Goal: Task Accomplishment & Management: Manage account settings

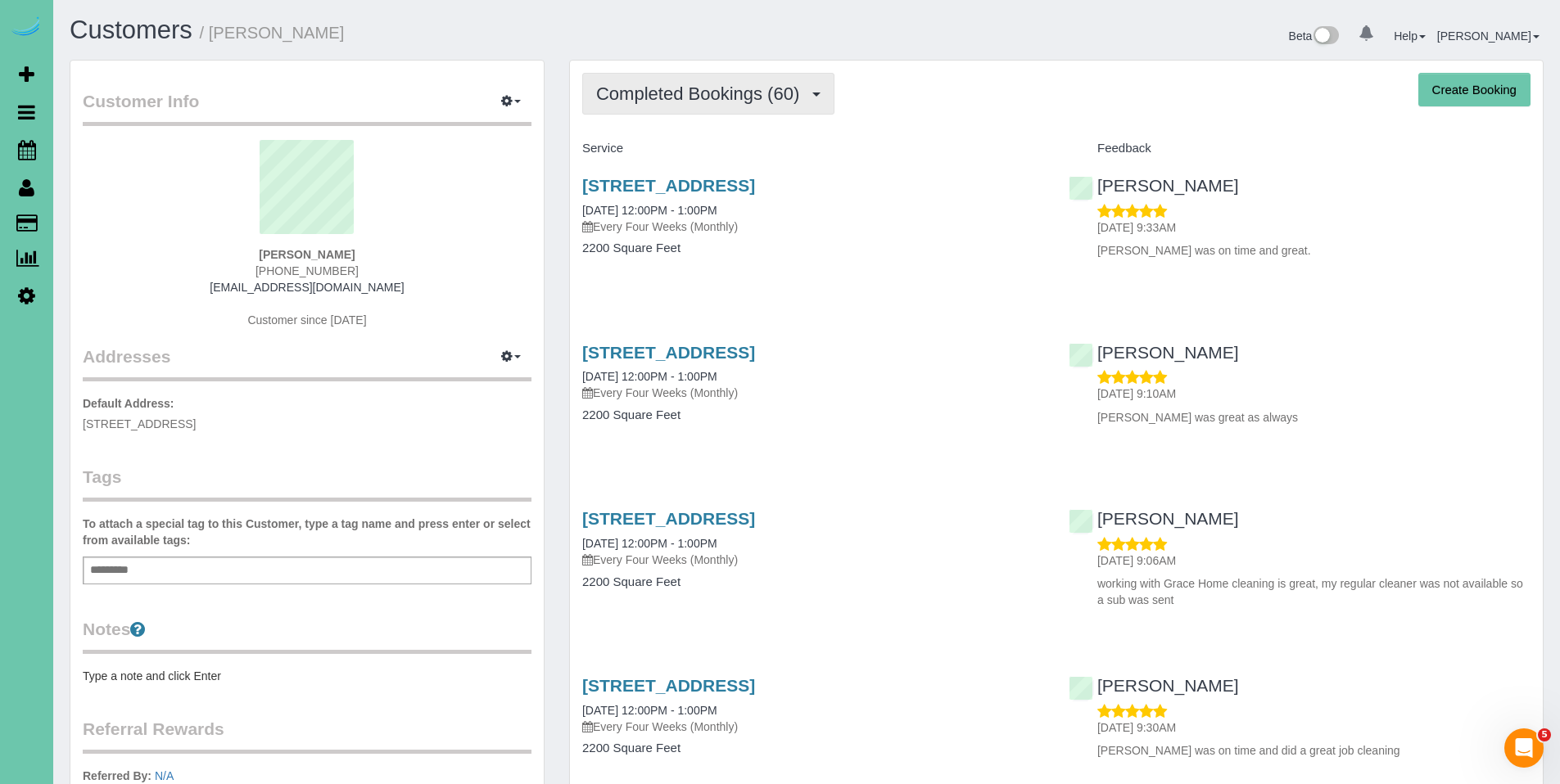
click at [646, 85] on span "Completed Bookings (60)" at bounding box center [702, 93] width 211 height 21
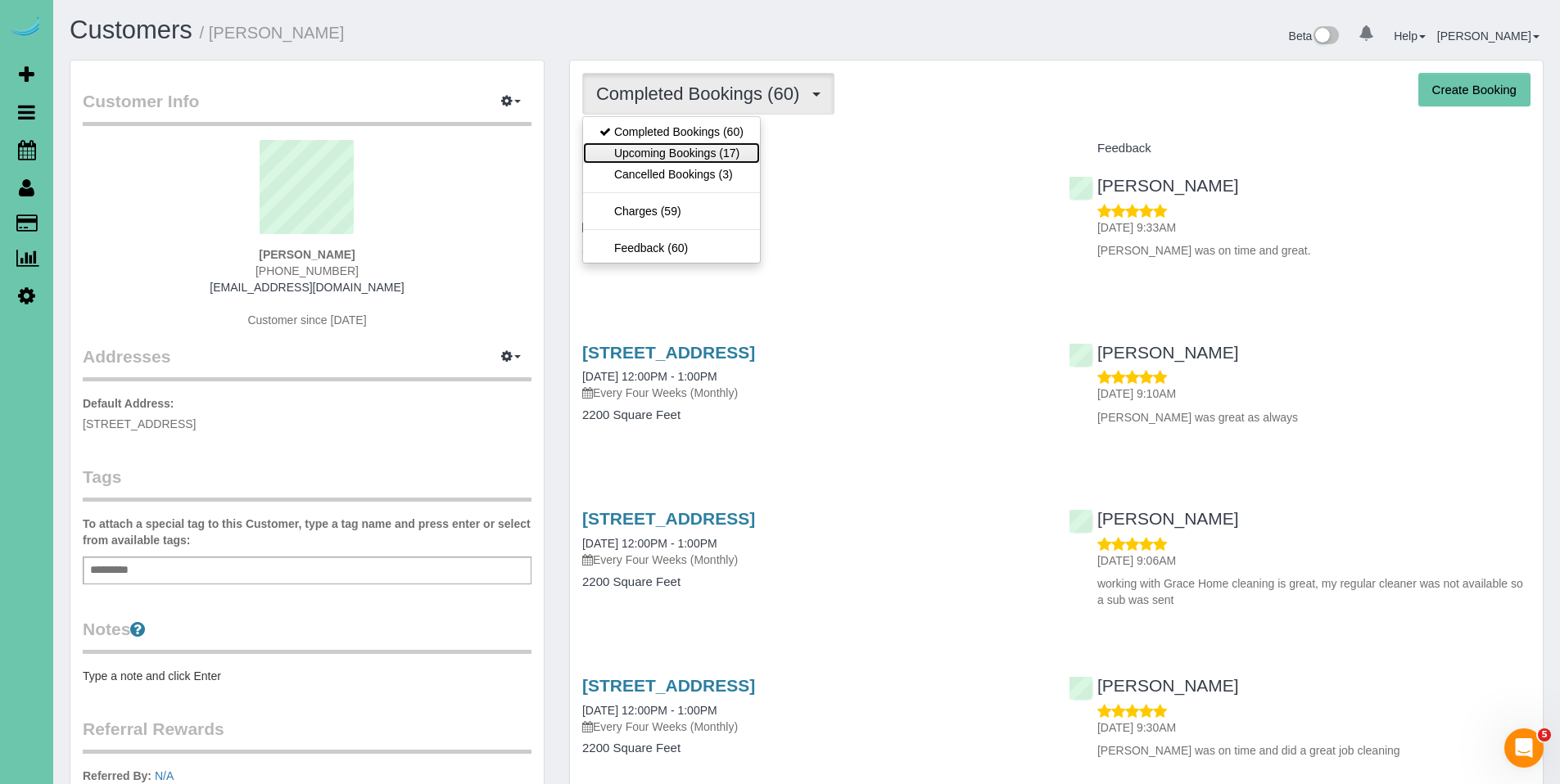
click at [655, 154] on link "Upcoming Bookings (17)" at bounding box center [671, 153] width 176 height 22
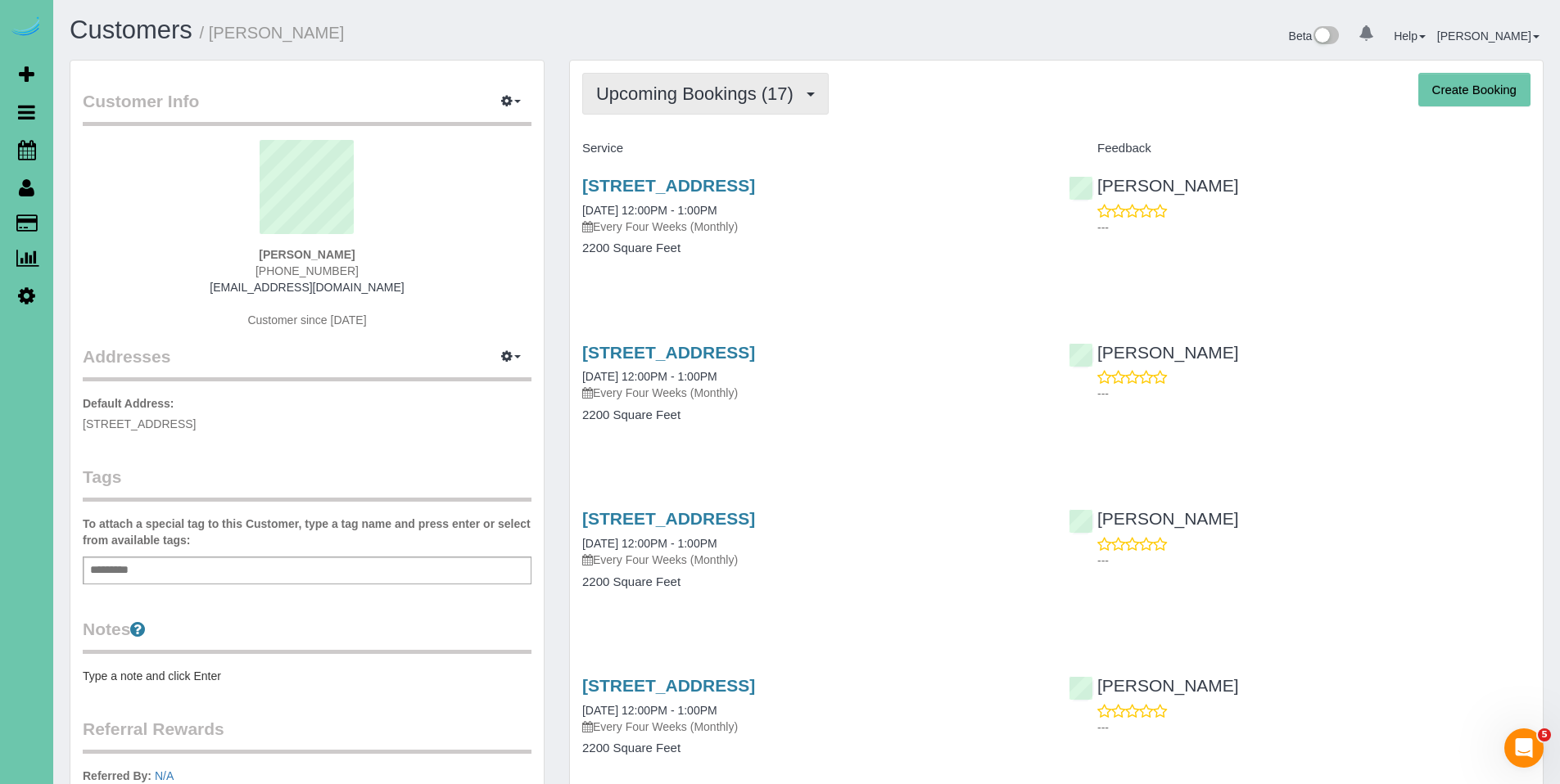
click at [719, 96] on span "Upcoming Bookings (17)" at bounding box center [699, 93] width 206 height 21
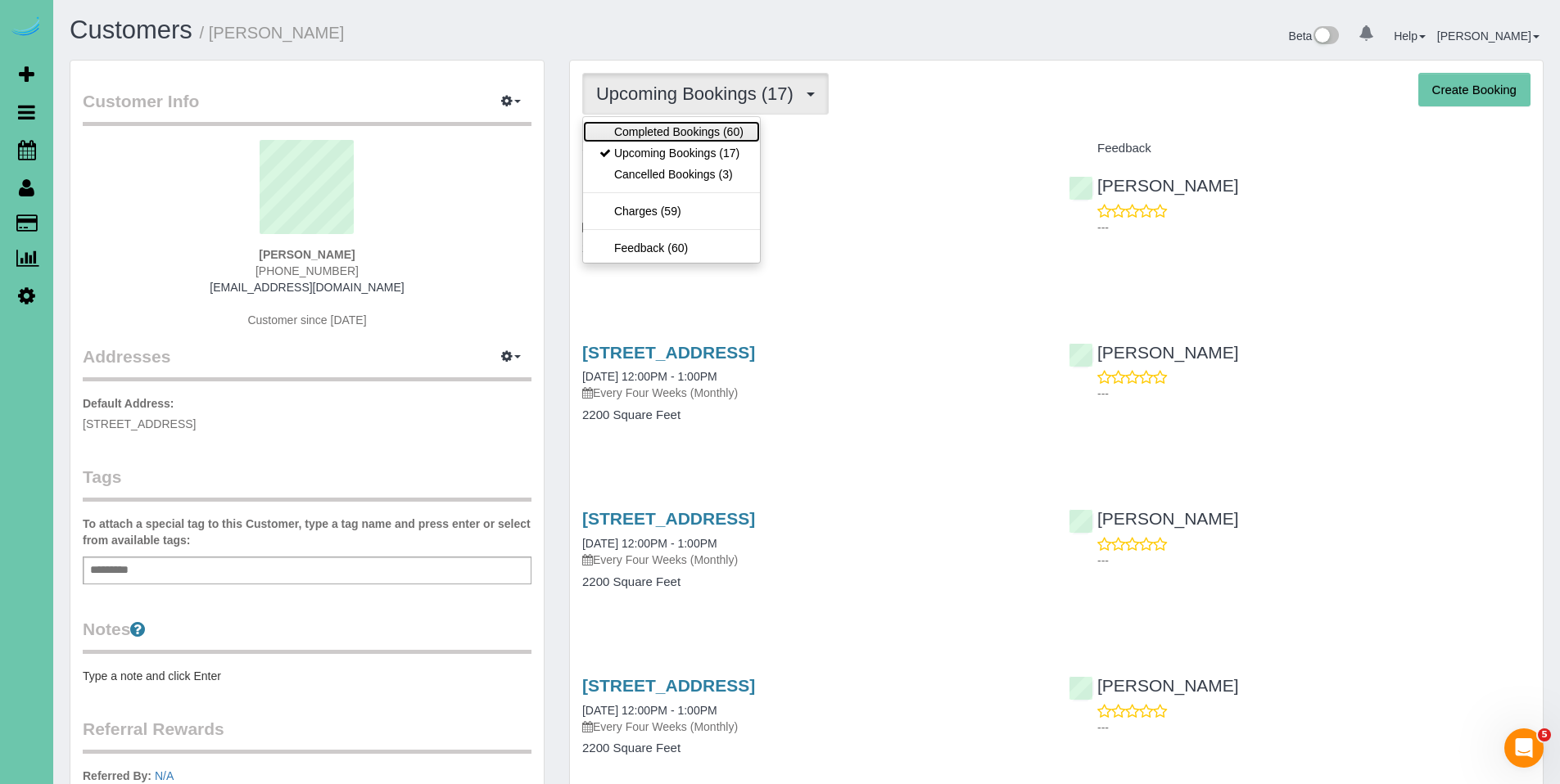
click at [696, 139] on link "Completed Bookings (60)" at bounding box center [671, 131] width 176 height 22
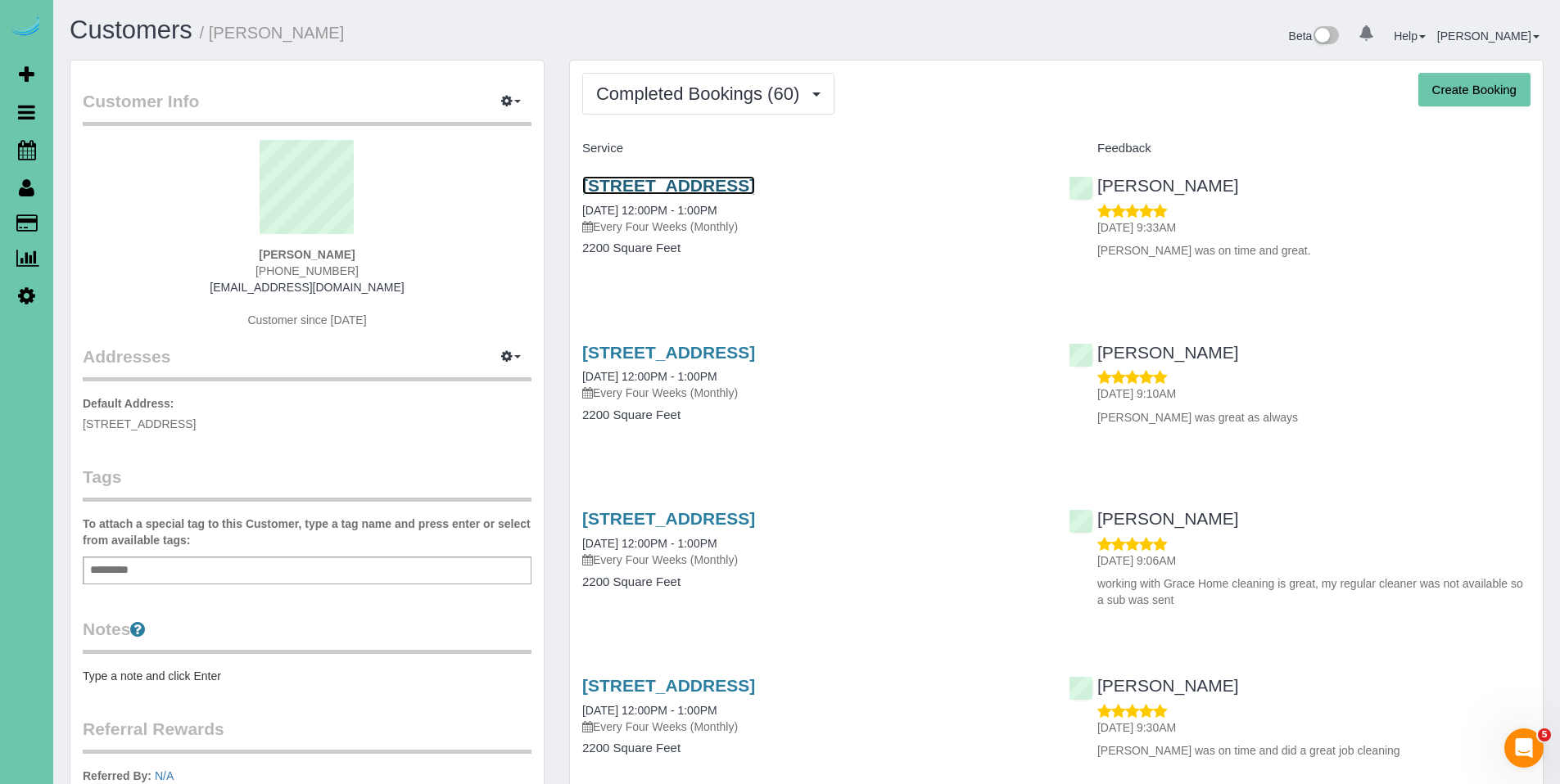
click at [696, 191] on link "6330 N 142nd Ave, Omaha, NE 68164" at bounding box center [668, 186] width 173 height 19
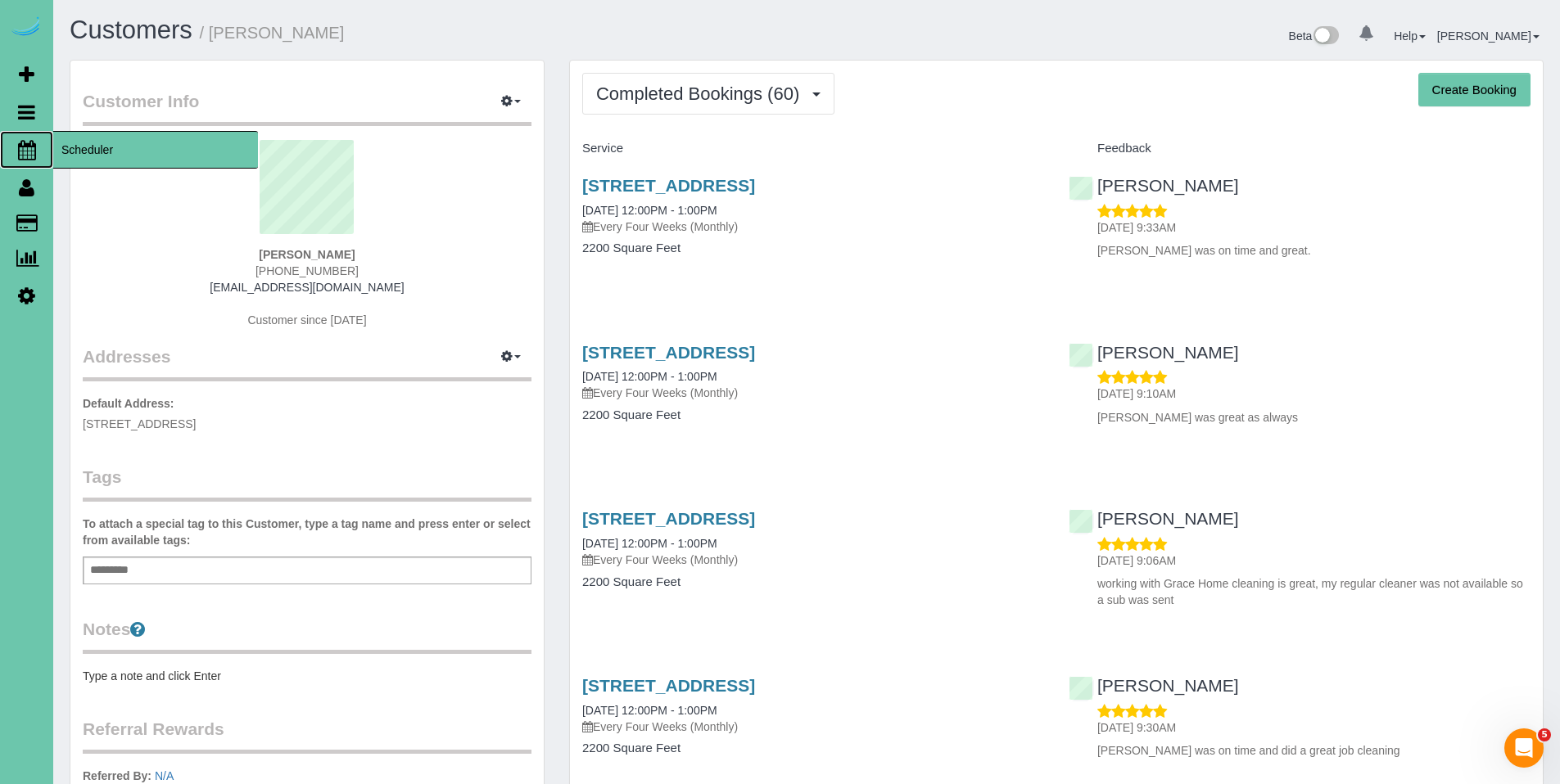
click at [103, 152] on span "Scheduler" at bounding box center [155, 150] width 205 height 38
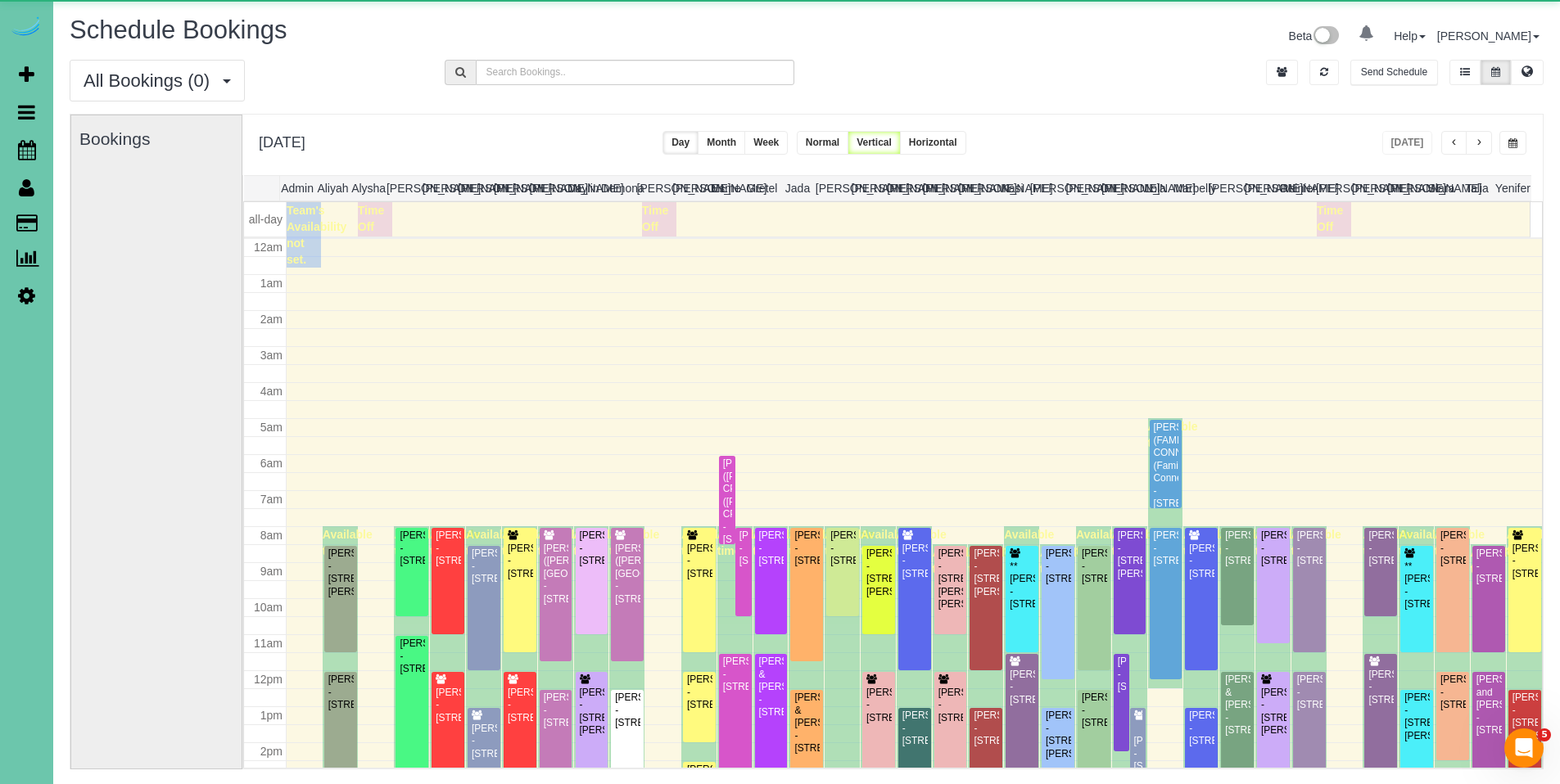
scroll to position [217, 0]
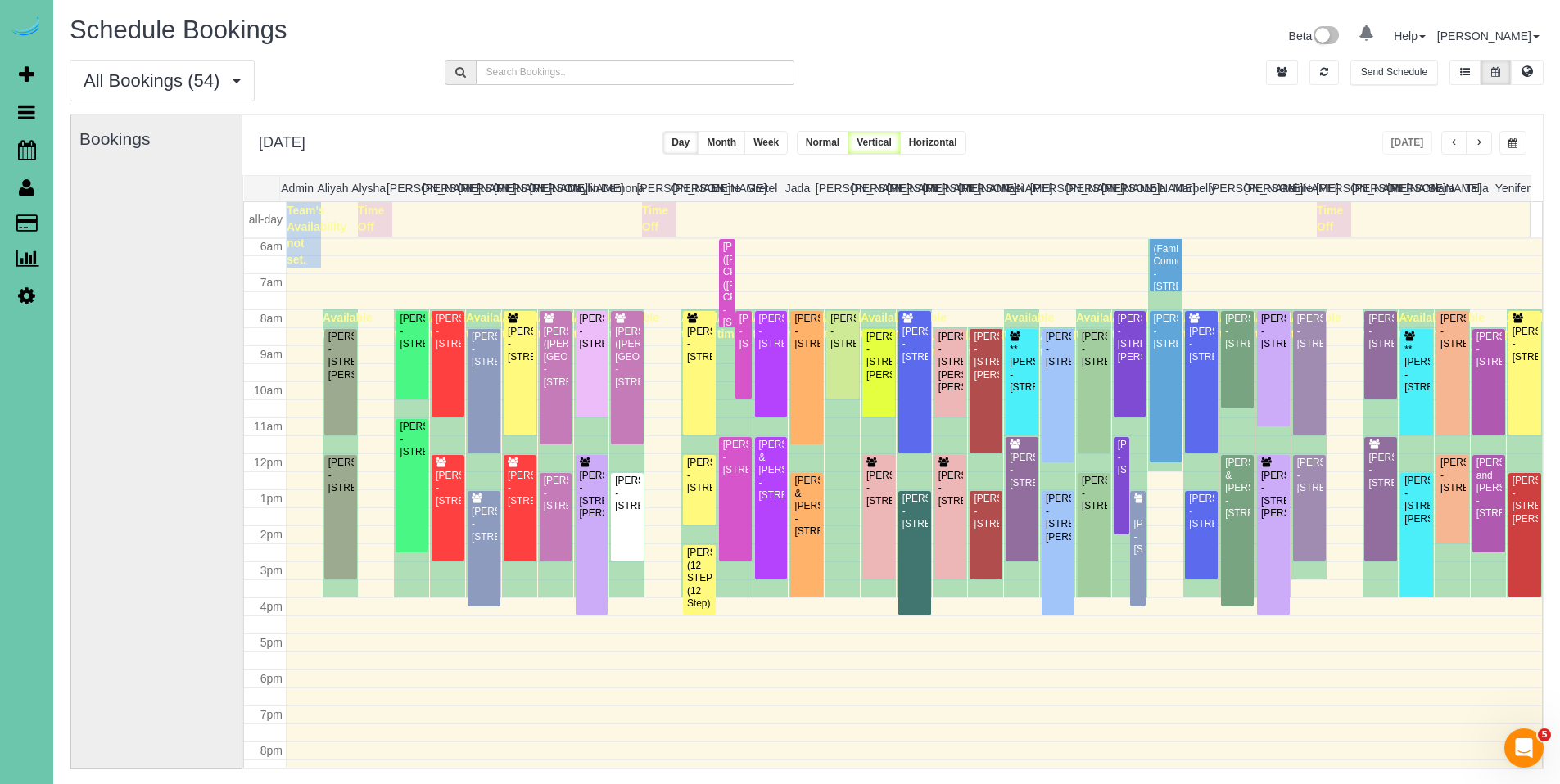
click at [1481, 145] on span "button" at bounding box center [1478, 143] width 8 height 9
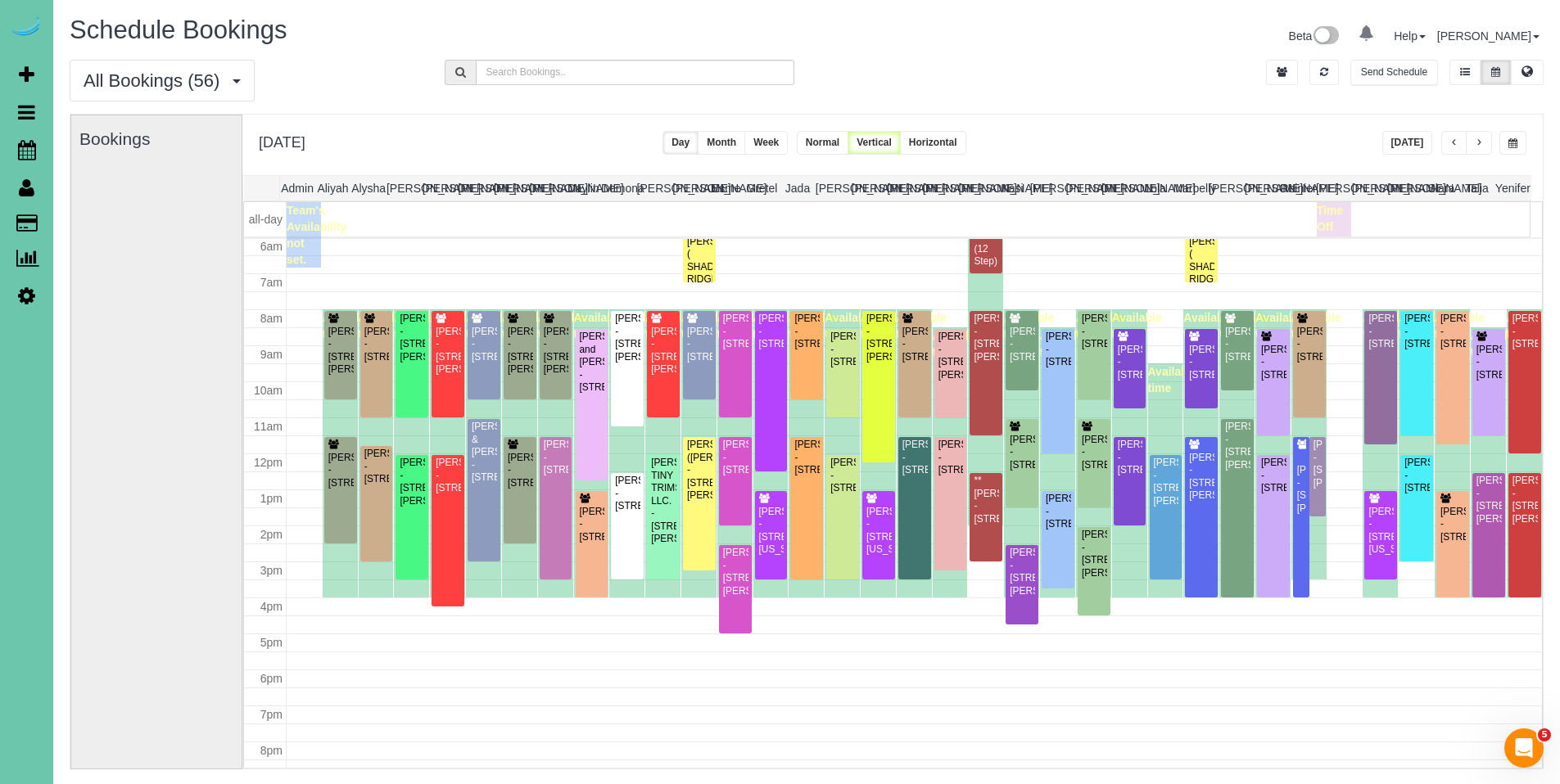
click at [1511, 139] on span "button" at bounding box center [1513, 143] width 9 height 9
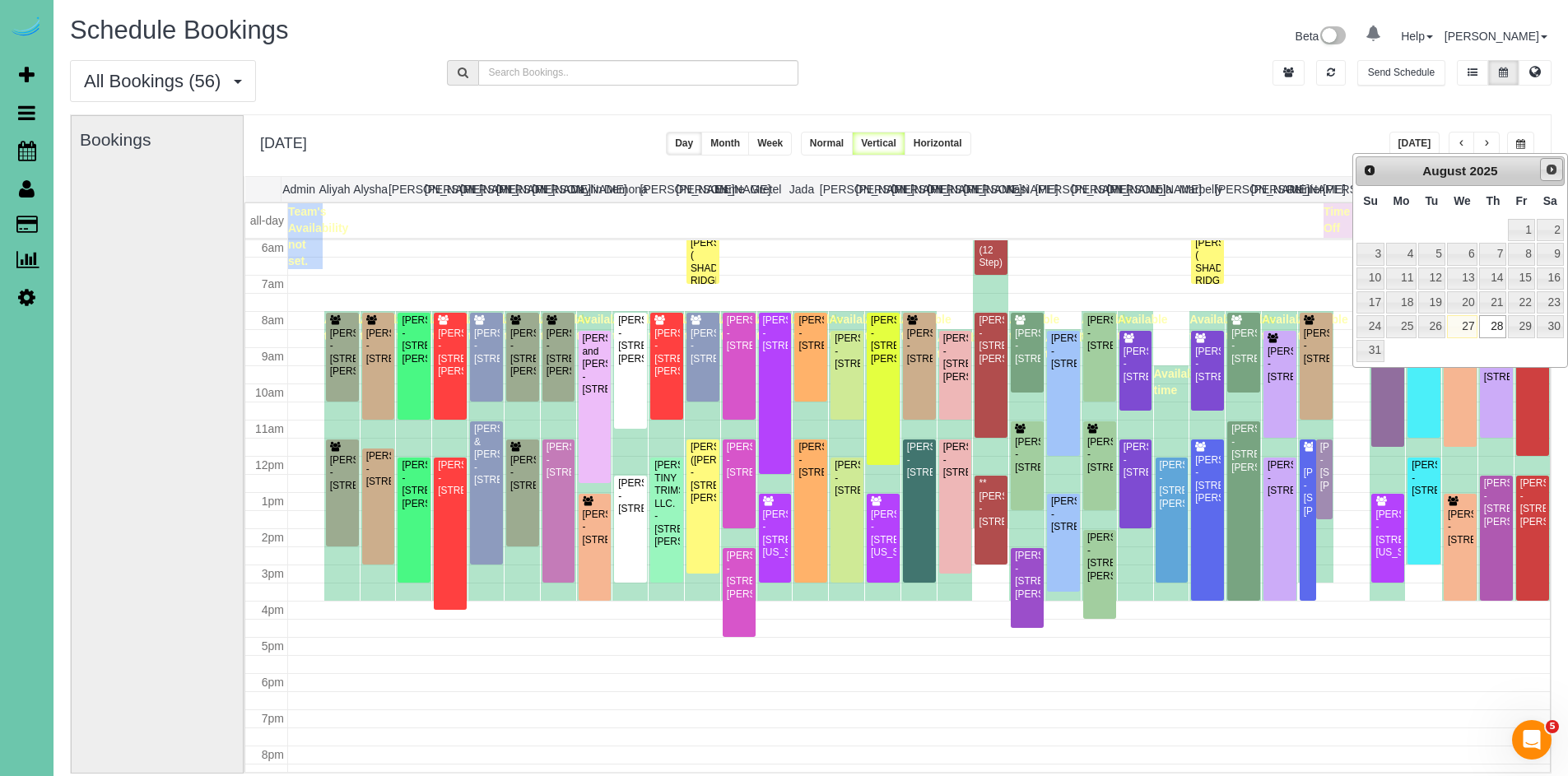
click at [1548, 171] on span "Next" at bounding box center [1551, 170] width 13 height 13
click at [1467, 232] on link "3" at bounding box center [1462, 230] width 31 height 22
type input "**********"
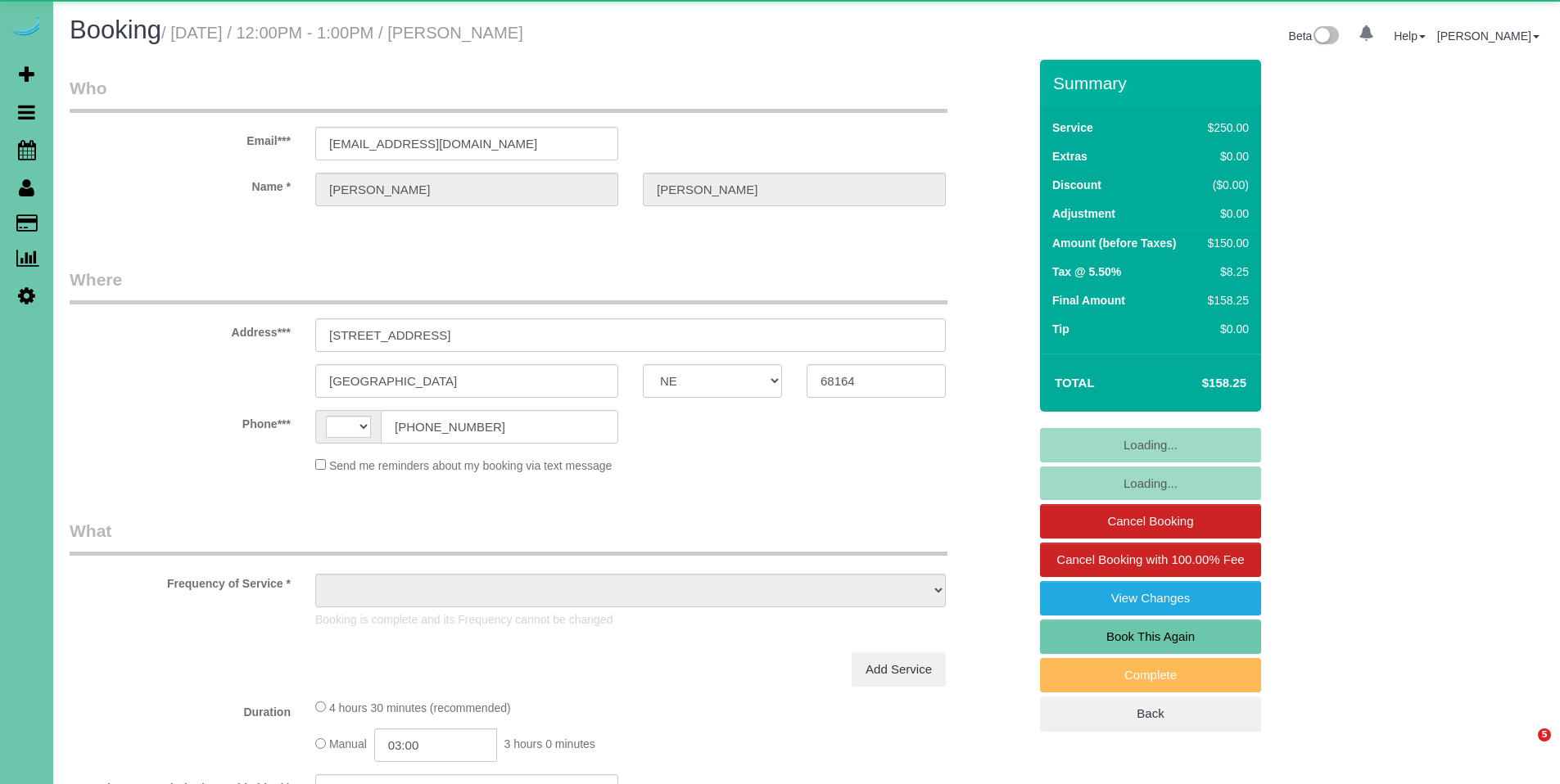
select select "NE"
select select "string:[GEOGRAPHIC_DATA]"
select select "object:645"
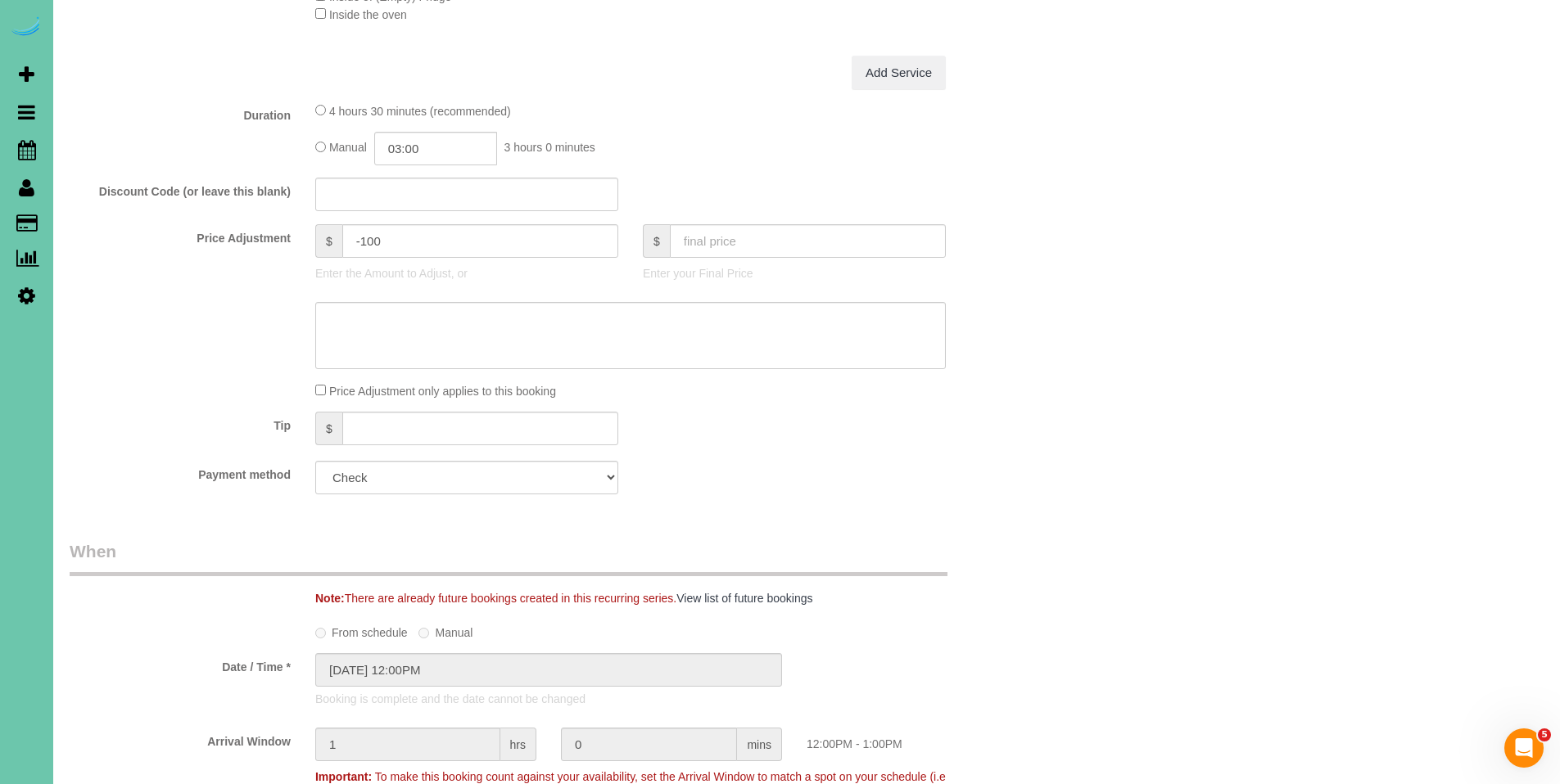
scroll to position [743, 0]
click at [412, 434] on input "text" at bounding box center [480, 433] width 276 height 34
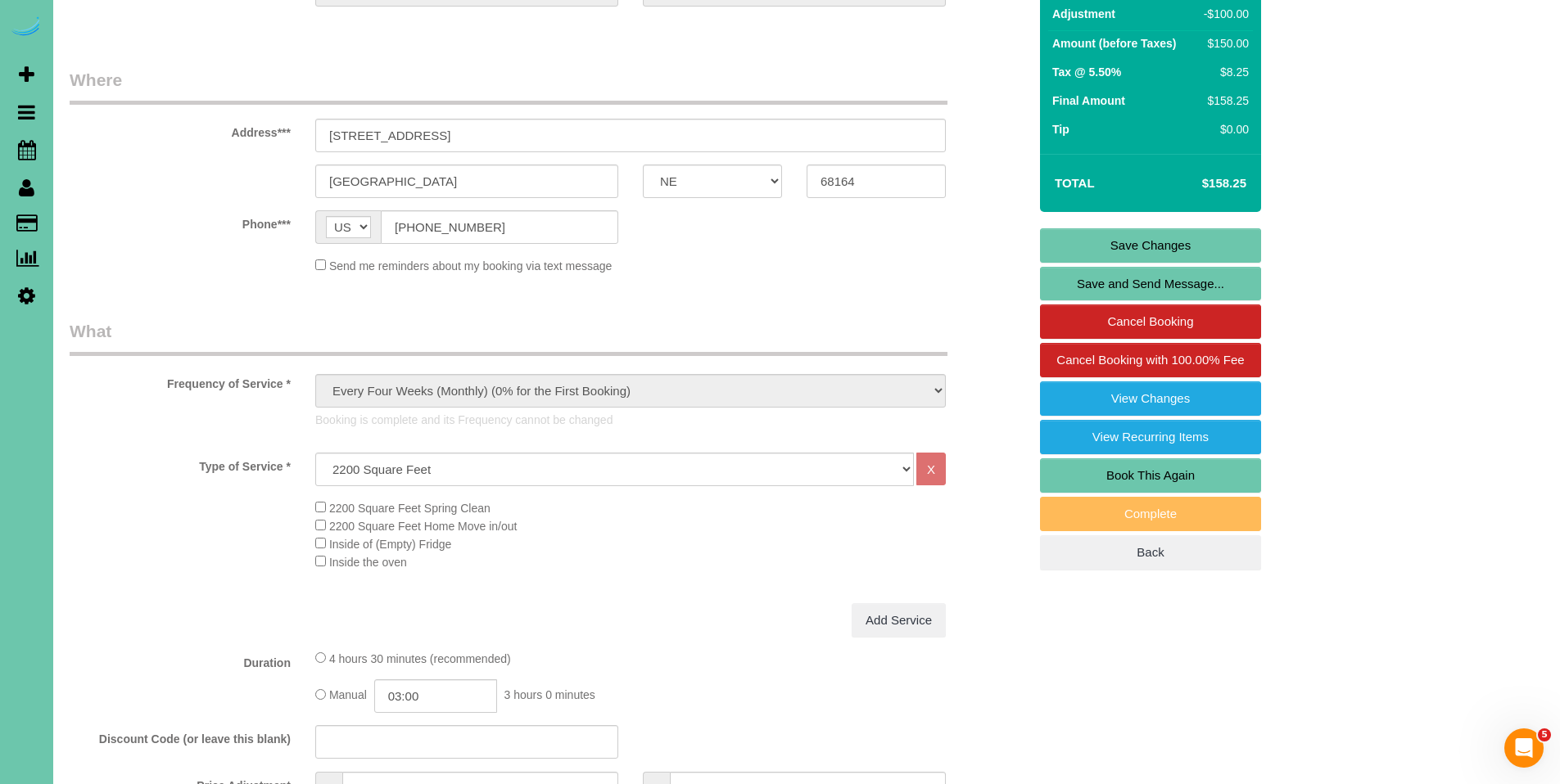
scroll to position [0, 0]
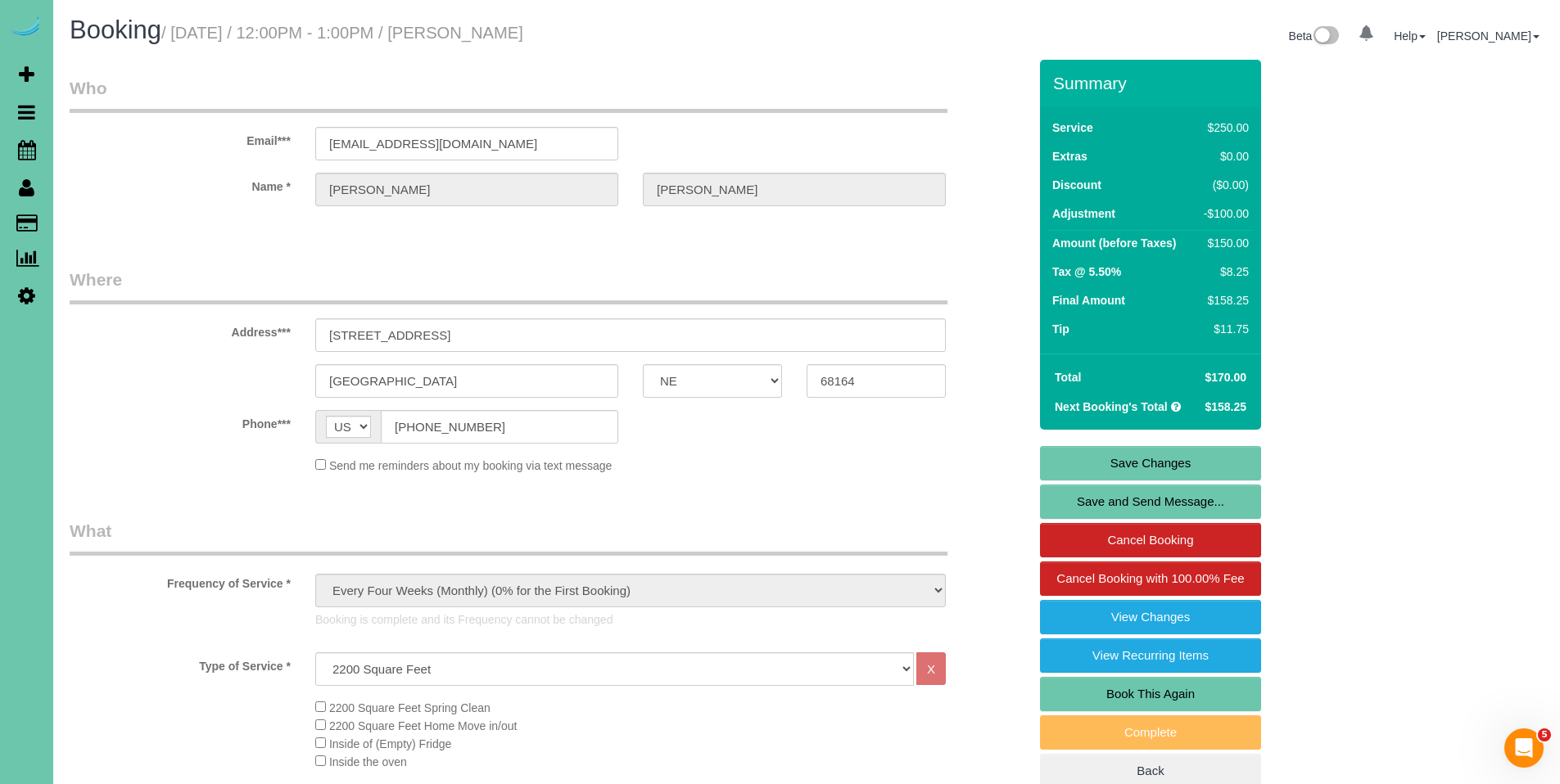
type input "11.75"
click at [1178, 463] on link "Save Changes" at bounding box center [1150, 463] width 221 height 34
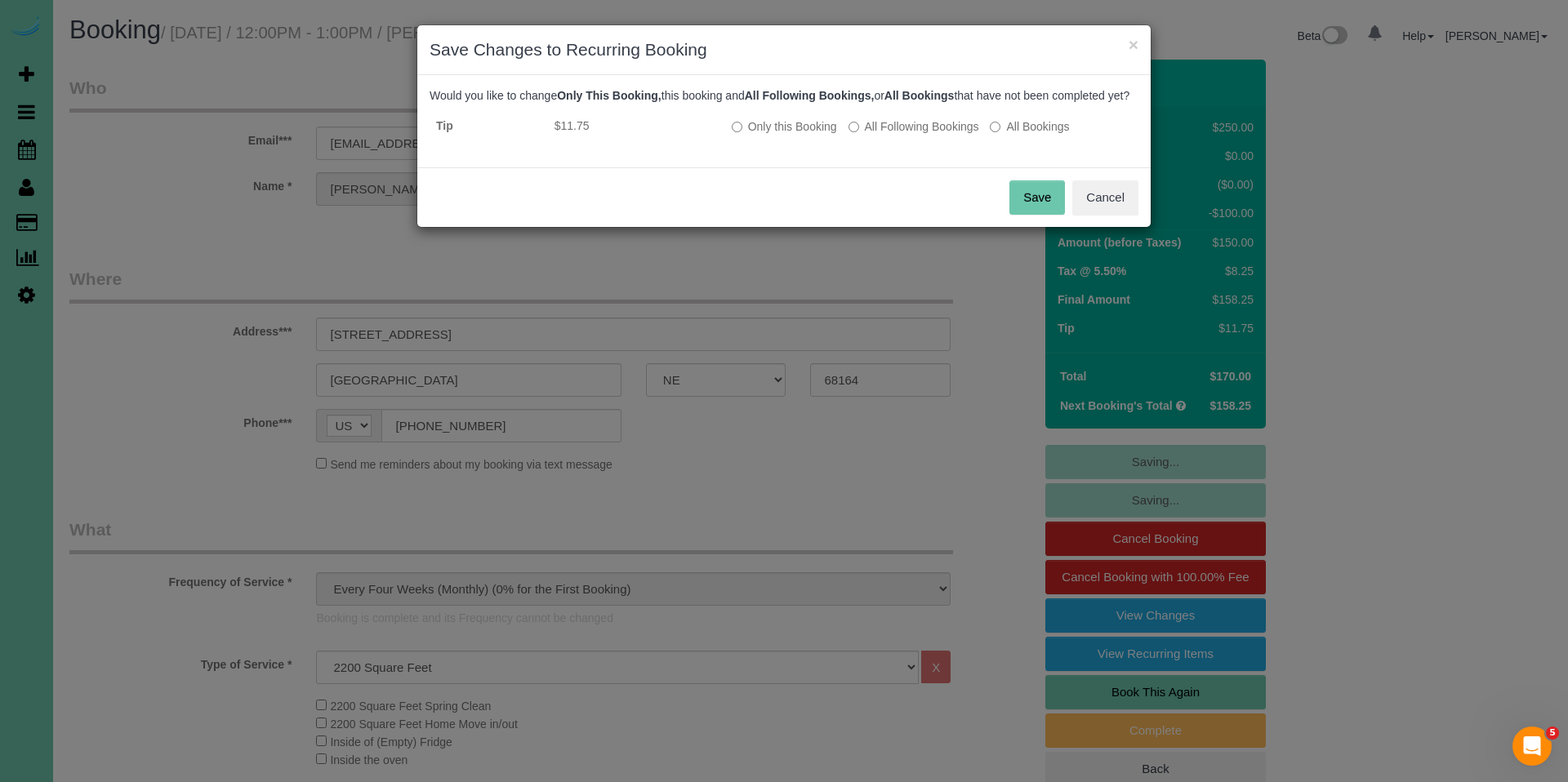
click at [1050, 215] on button "Save" at bounding box center [1036, 198] width 56 height 34
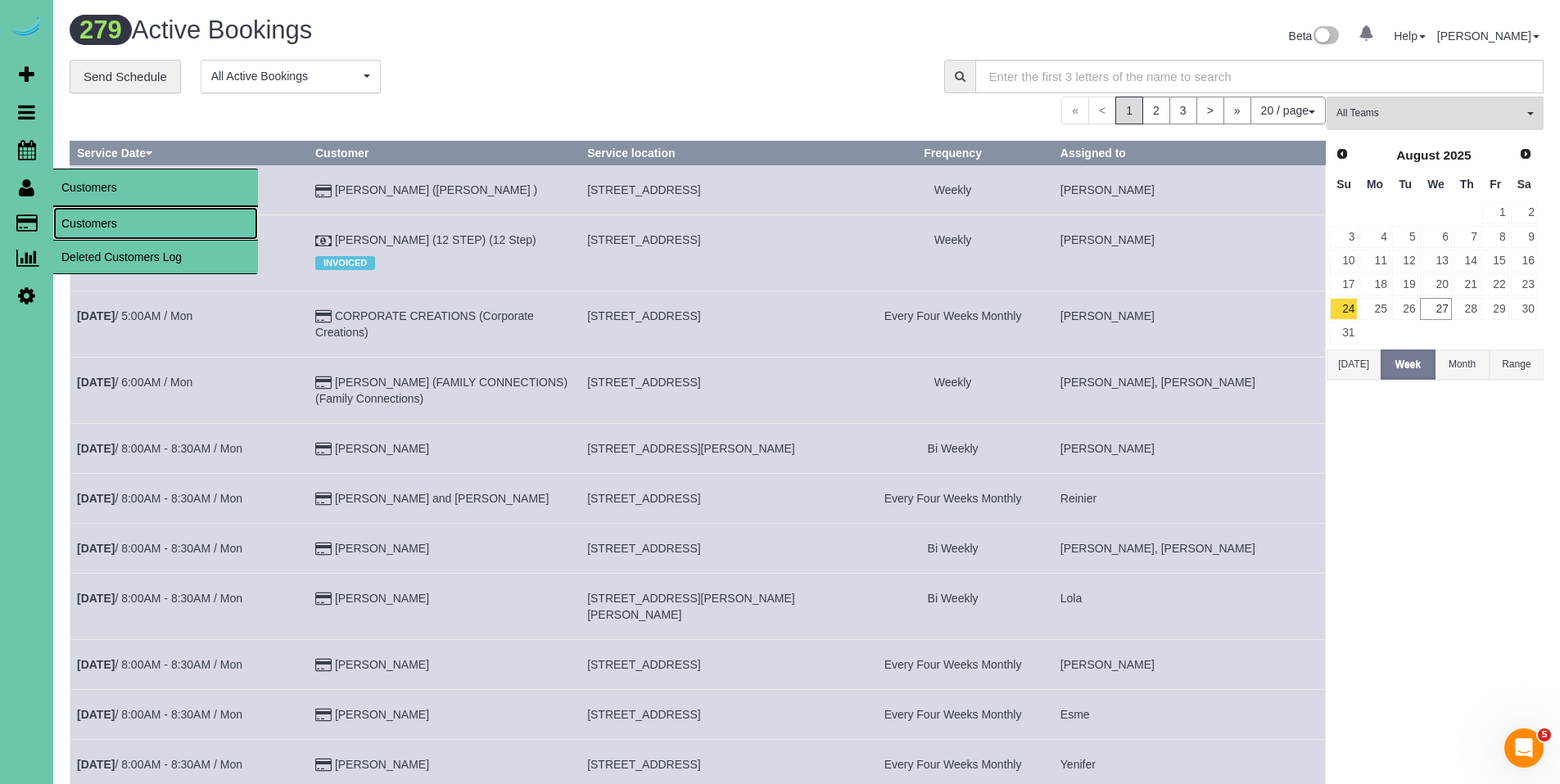
click at [76, 218] on link "Customers" at bounding box center [155, 223] width 205 height 33
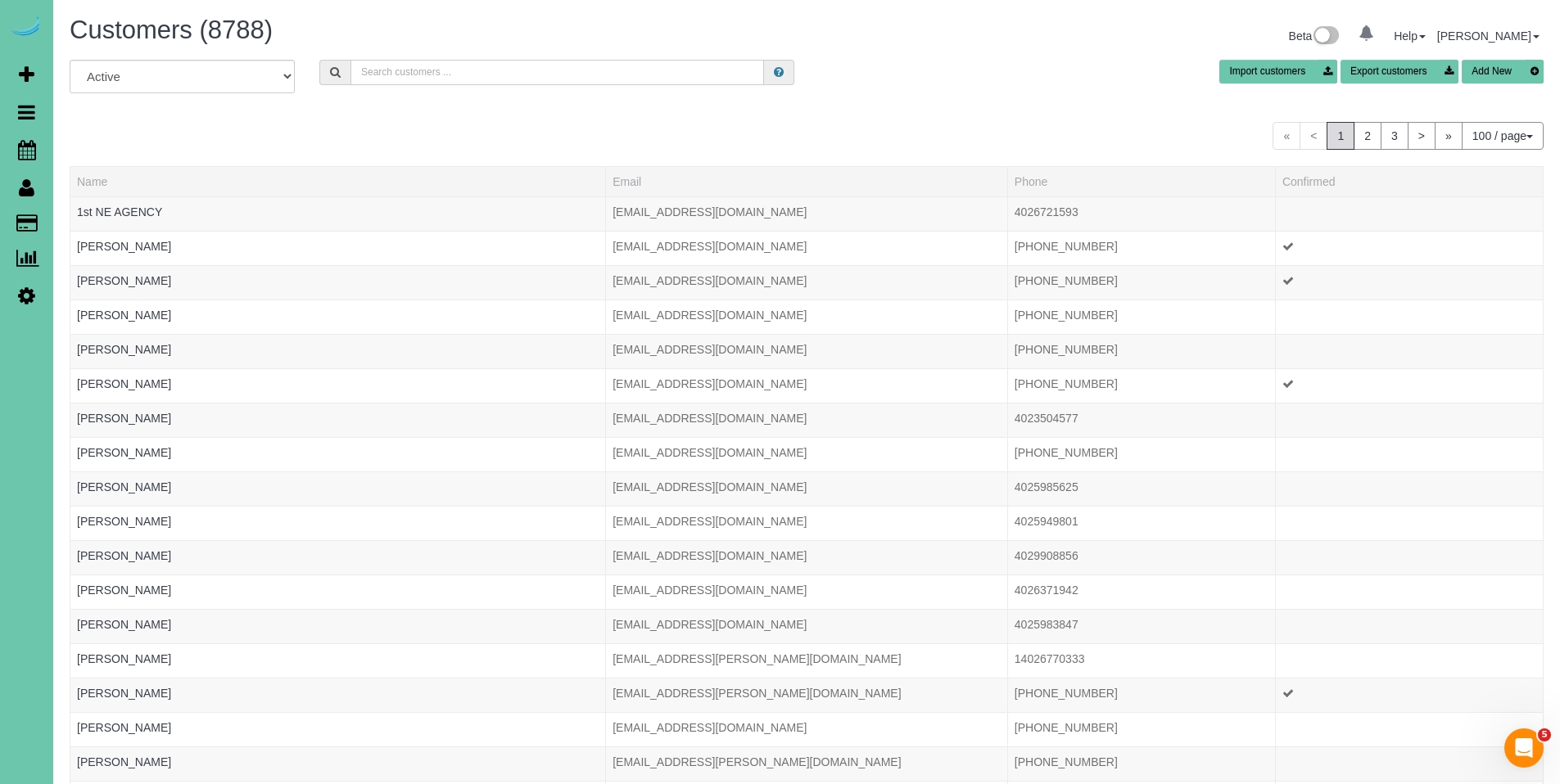
click at [436, 63] on input "text" at bounding box center [557, 72] width 413 height 25
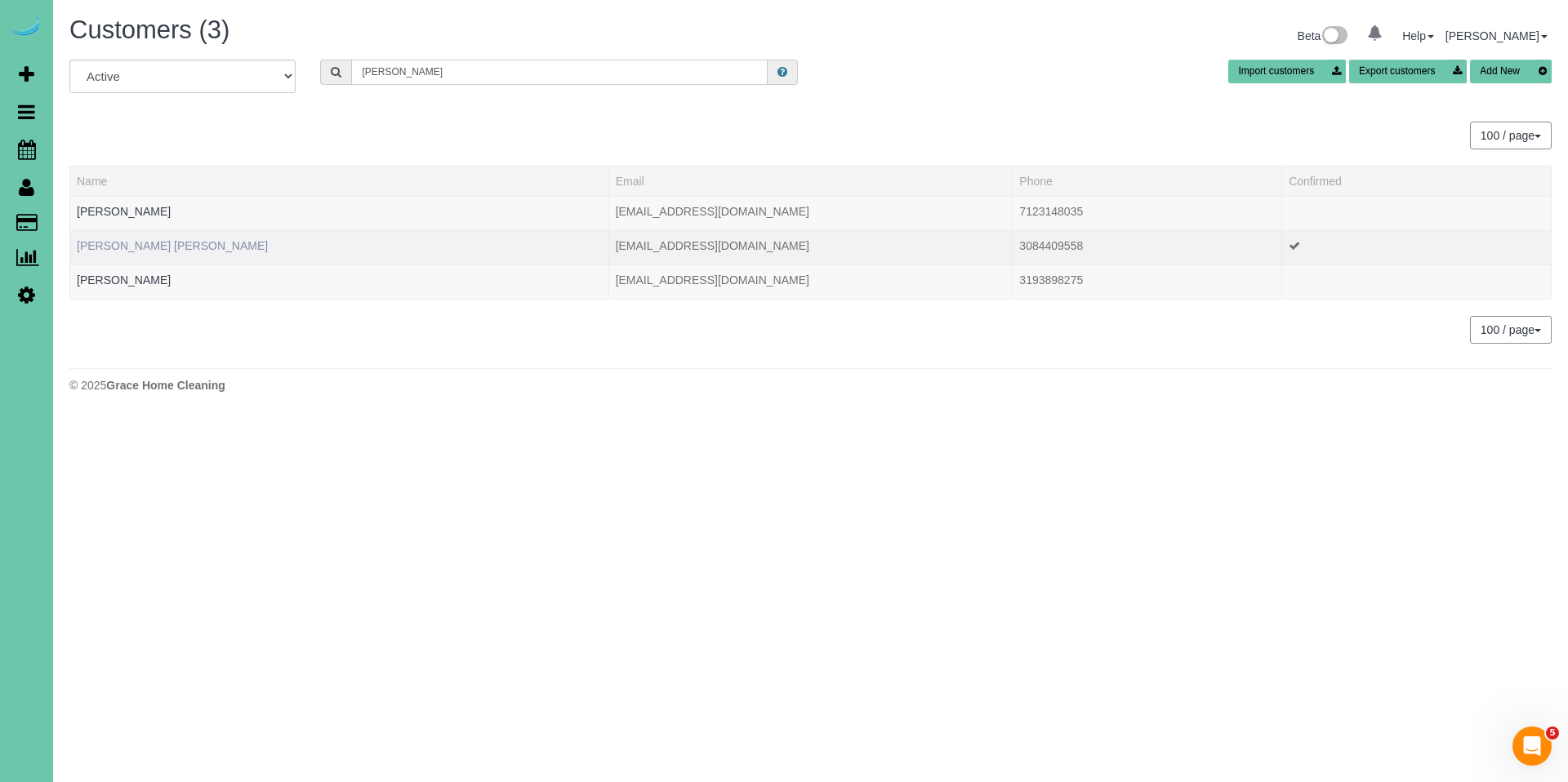
type input "[PERSON_NAME]"
click at [148, 251] on link "[PERSON_NAME] [PERSON_NAME]" at bounding box center [172, 246] width 191 height 13
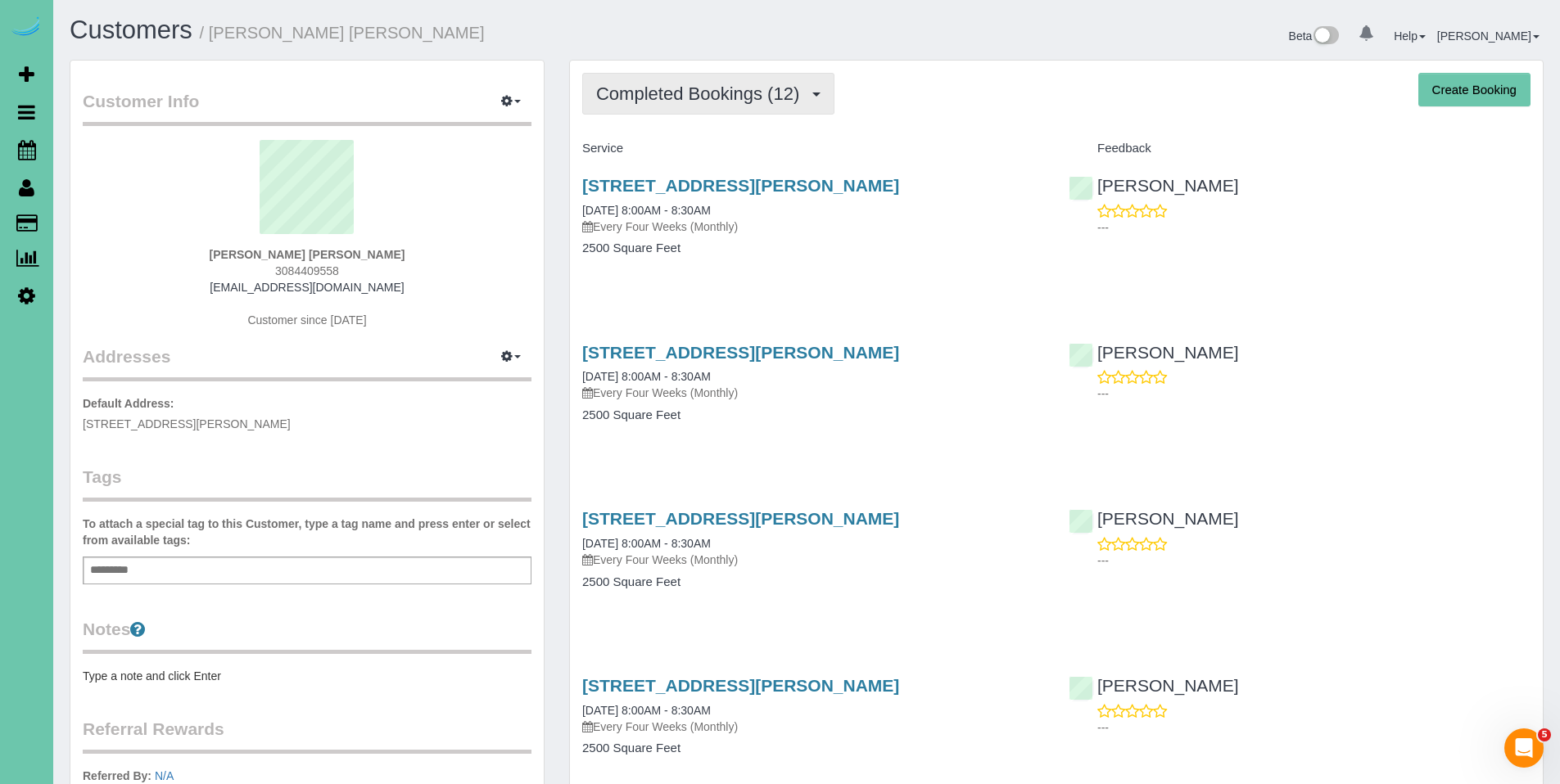
click at [708, 97] on span "Completed Bookings (12)" at bounding box center [702, 93] width 211 height 21
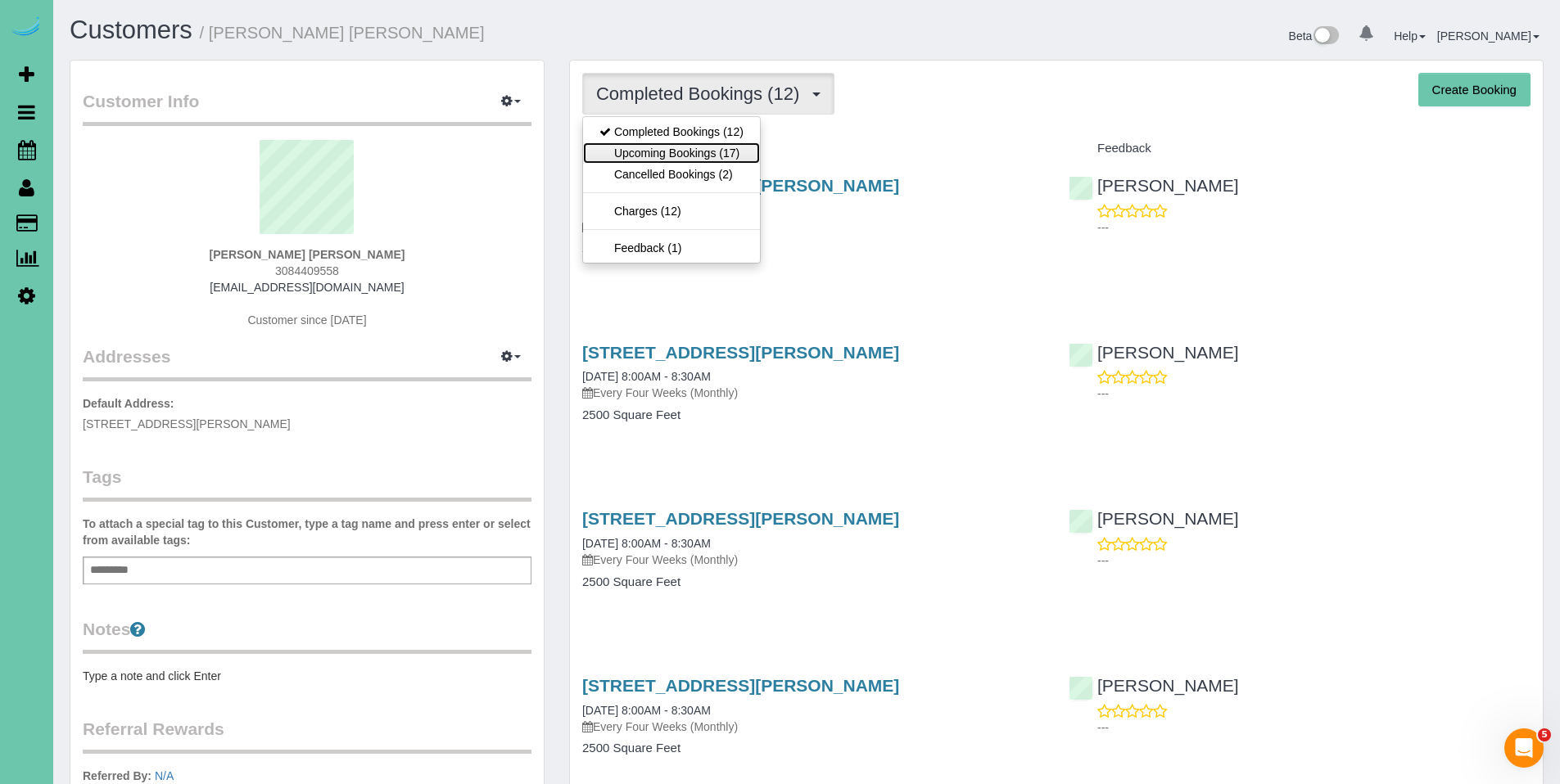
click at [696, 152] on link "Upcoming Bookings (17)" at bounding box center [671, 153] width 176 height 22
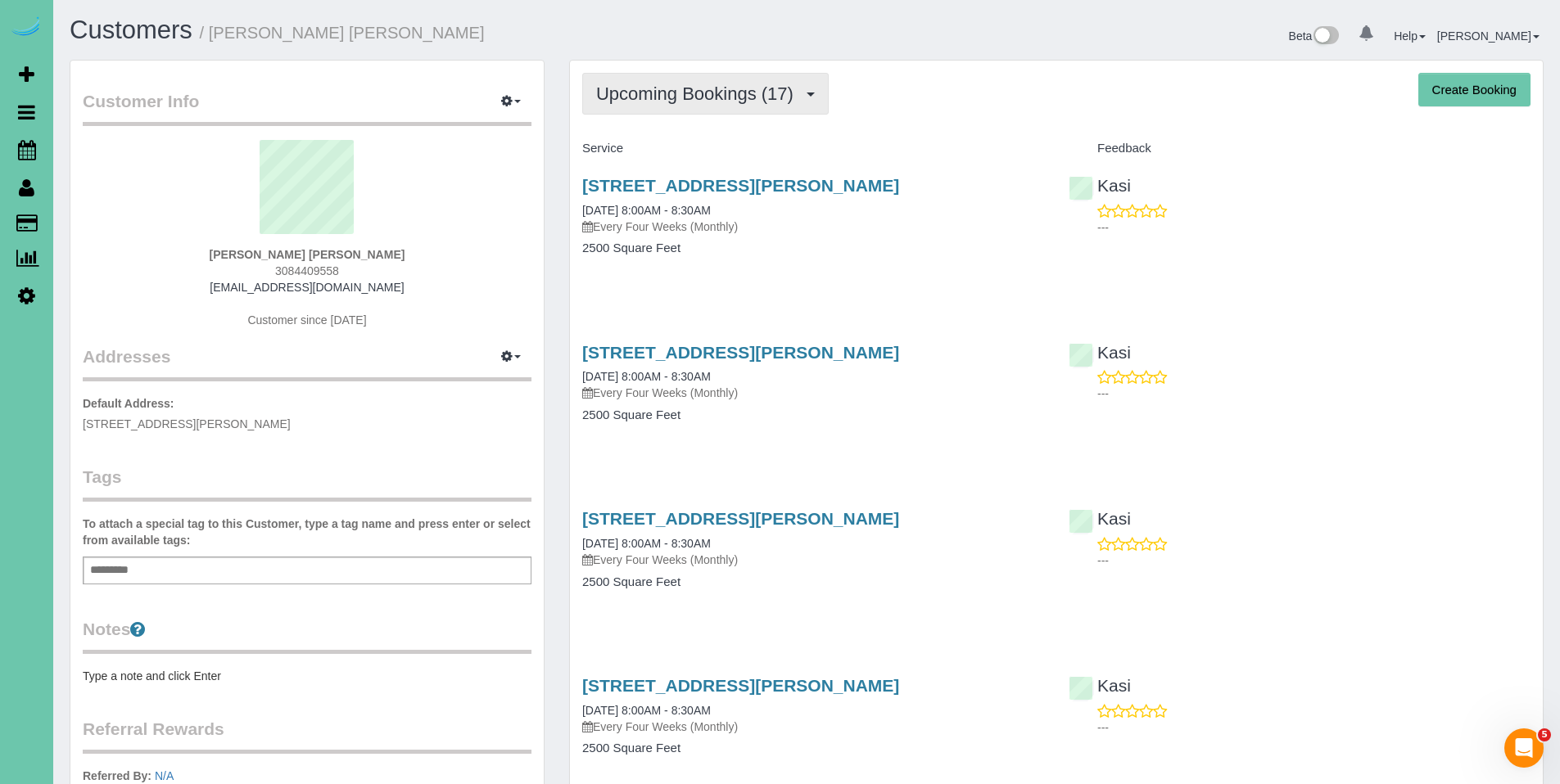
click at [697, 102] on span "Upcoming Bookings (17)" at bounding box center [699, 93] width 206 height 21
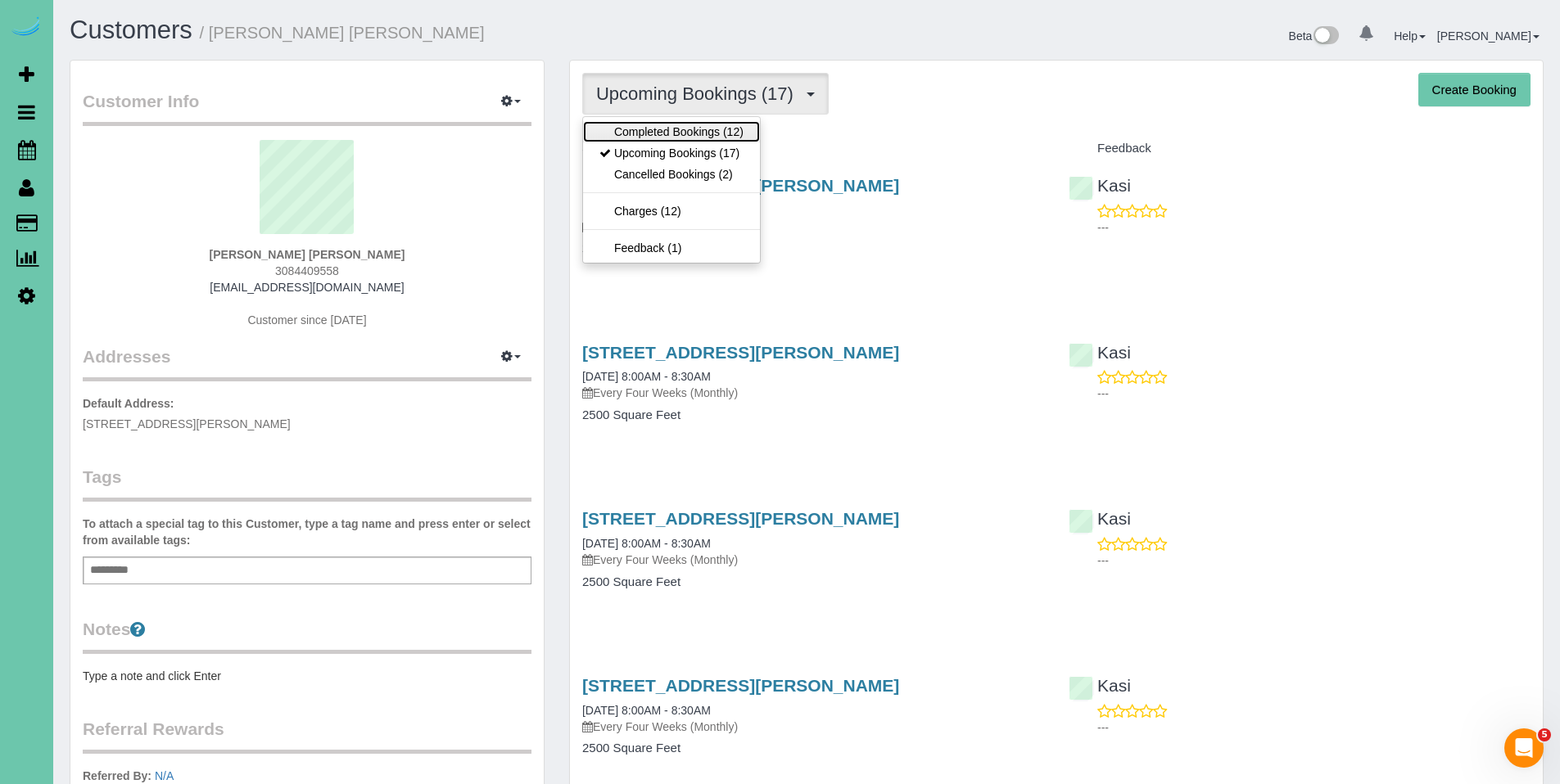
click at [685, 127] on link "Completed Bookings (12)" at bounding box center [671, 131] width 176 height 22
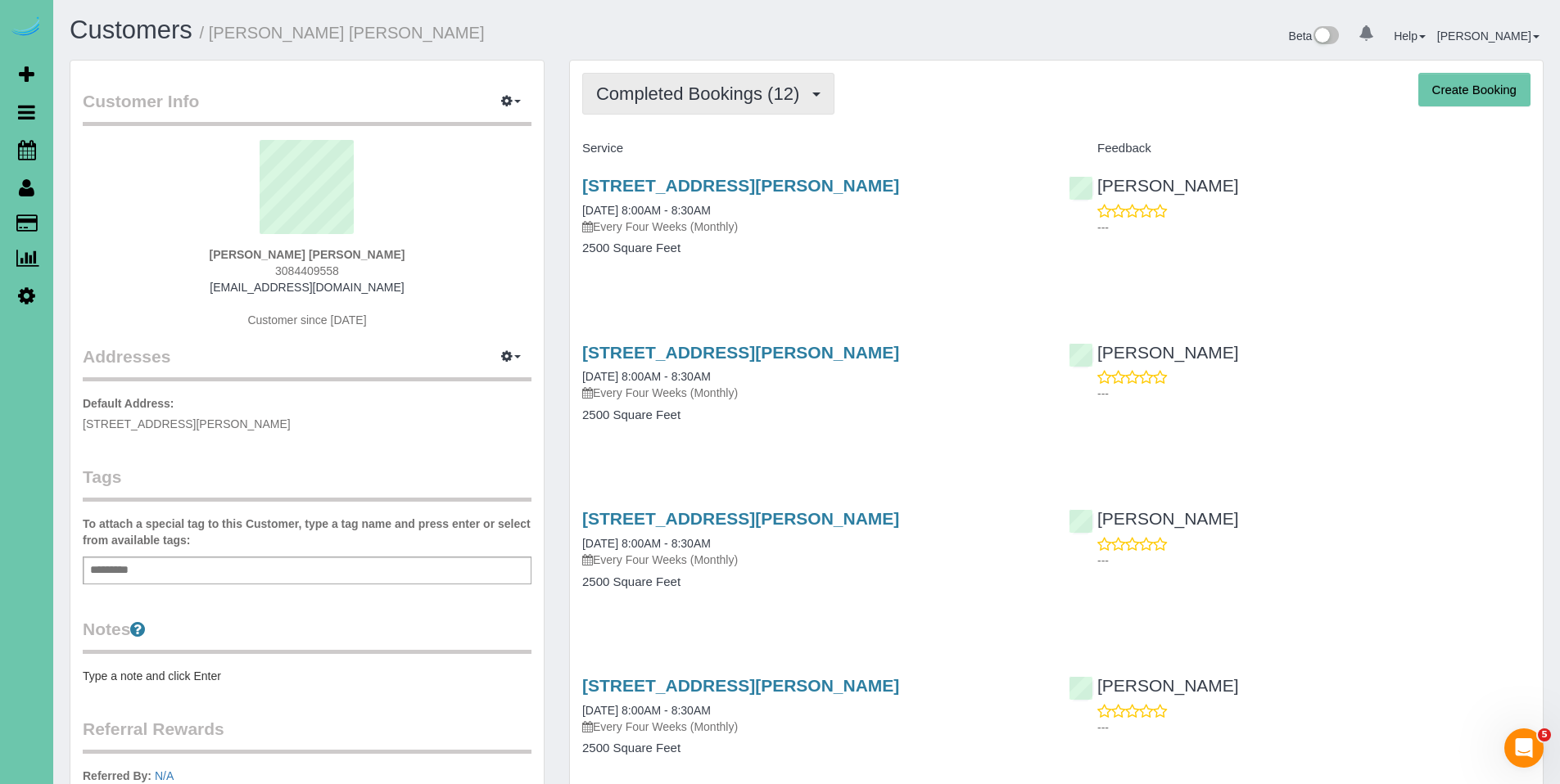
click at [701, 96] on span "Completed Bookings (12)" at bounding box center [702, 93] width 211 height 21
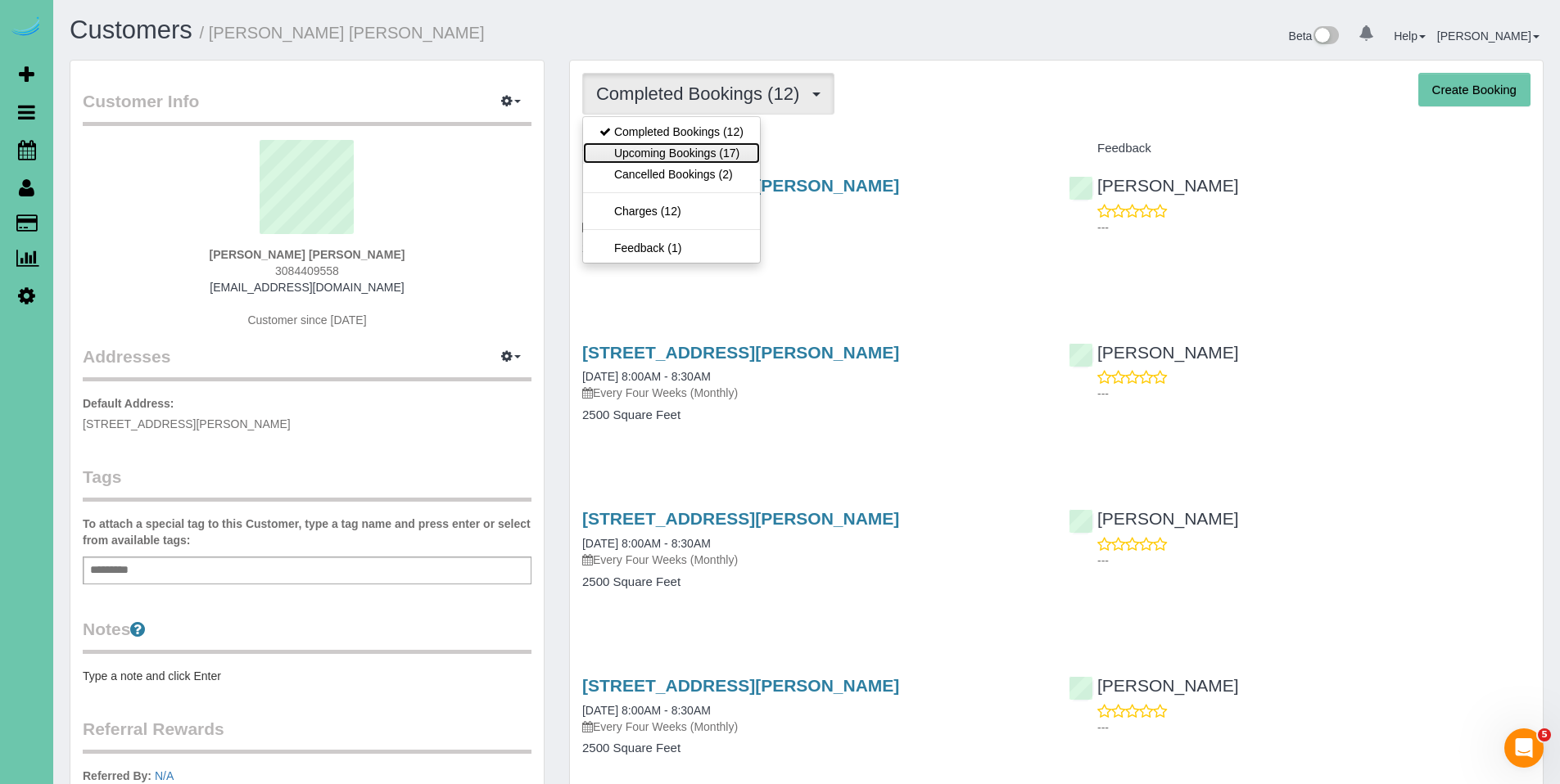
click at [684, 150] on link "Upcoming Bookings (17)" at bounding box center [671, 153] width 176 height 22
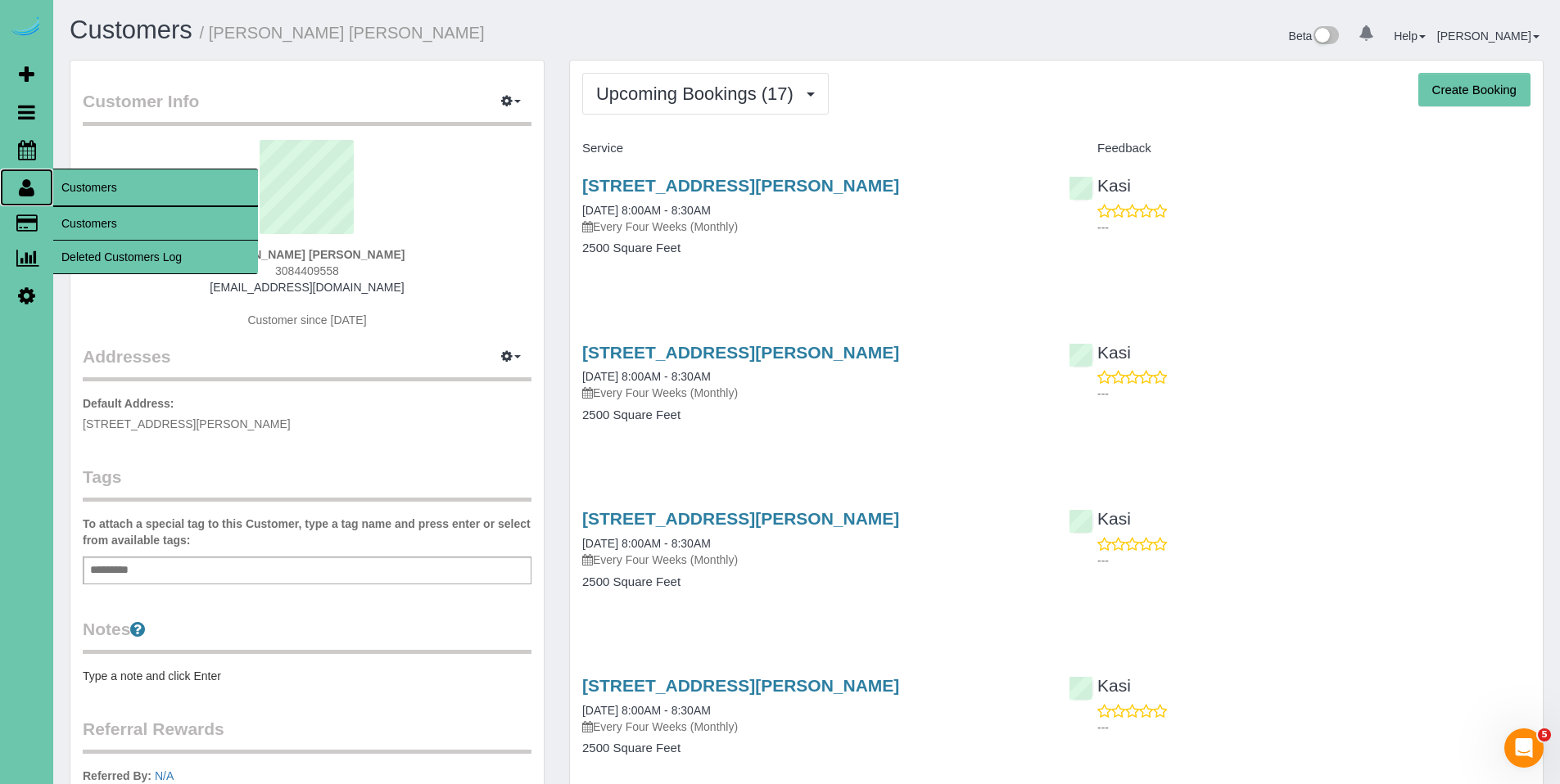
click at [25, 194] on icon at bounding box center [26, 187] width 15 height 20
click at [91, 218] on link "Customers" at bounding box center [155, 223] width 205 height 33
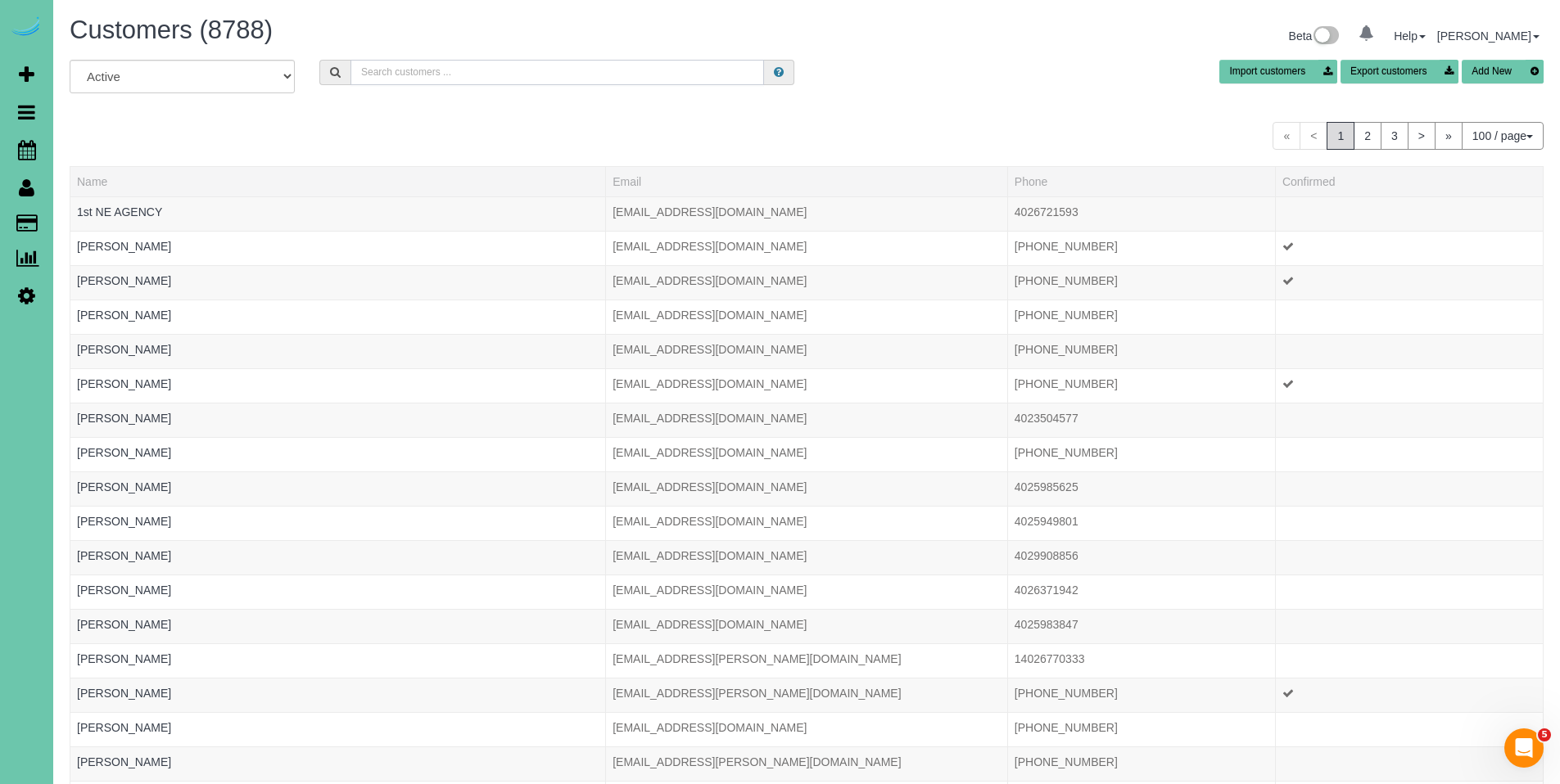
click at [424, 71] on input "text" at bounding box center [557, 72] width 413 height 25
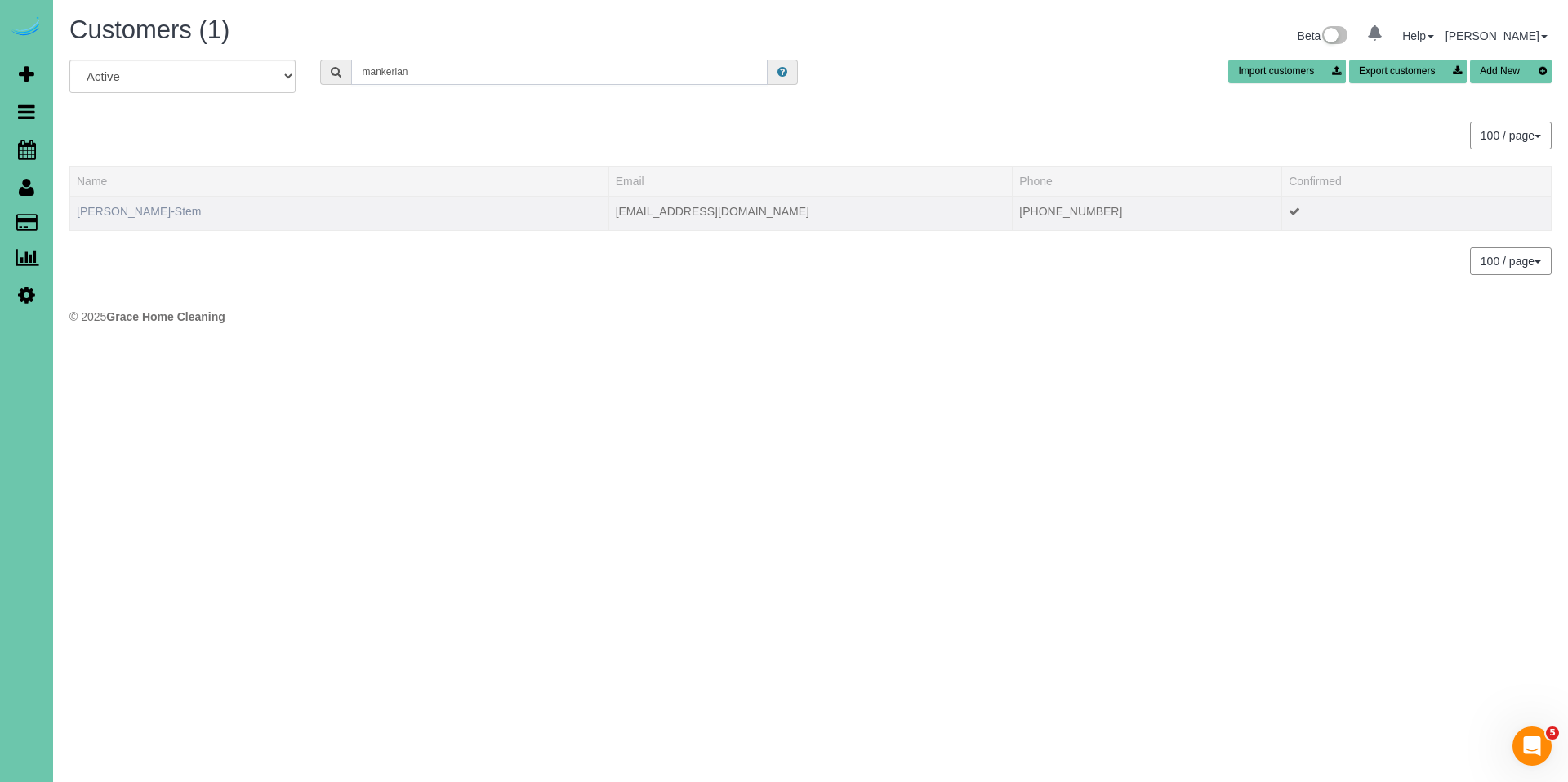
type input "mankerian"
click at [169, 216] on link "[PERSON_NAME]-Stem" at bounding box center [139, 212] width 124 height 13
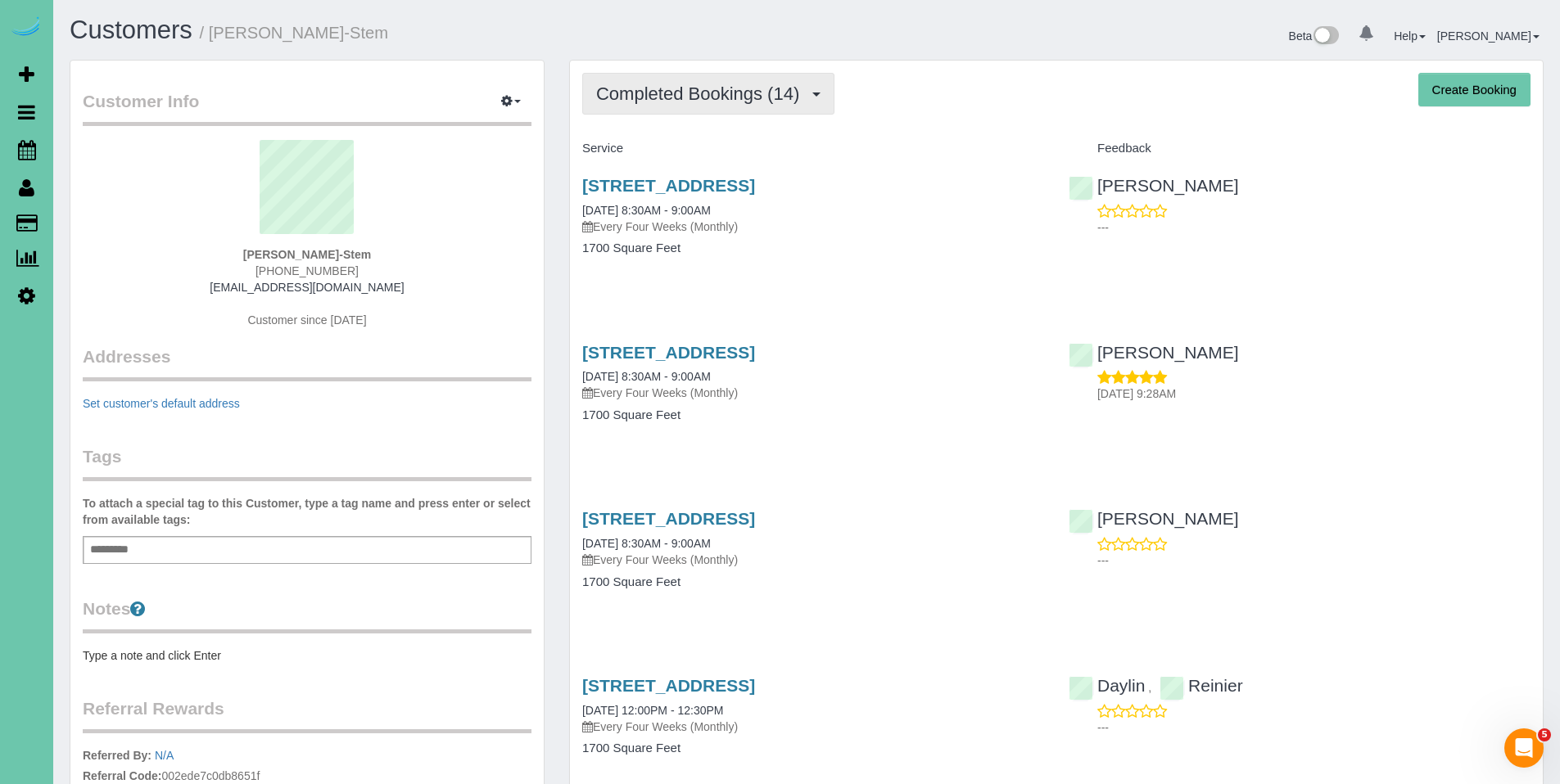
click at [707, 100] on span "Completed Bookings (14)" at bounding box center [702, 93] width 211 height 21
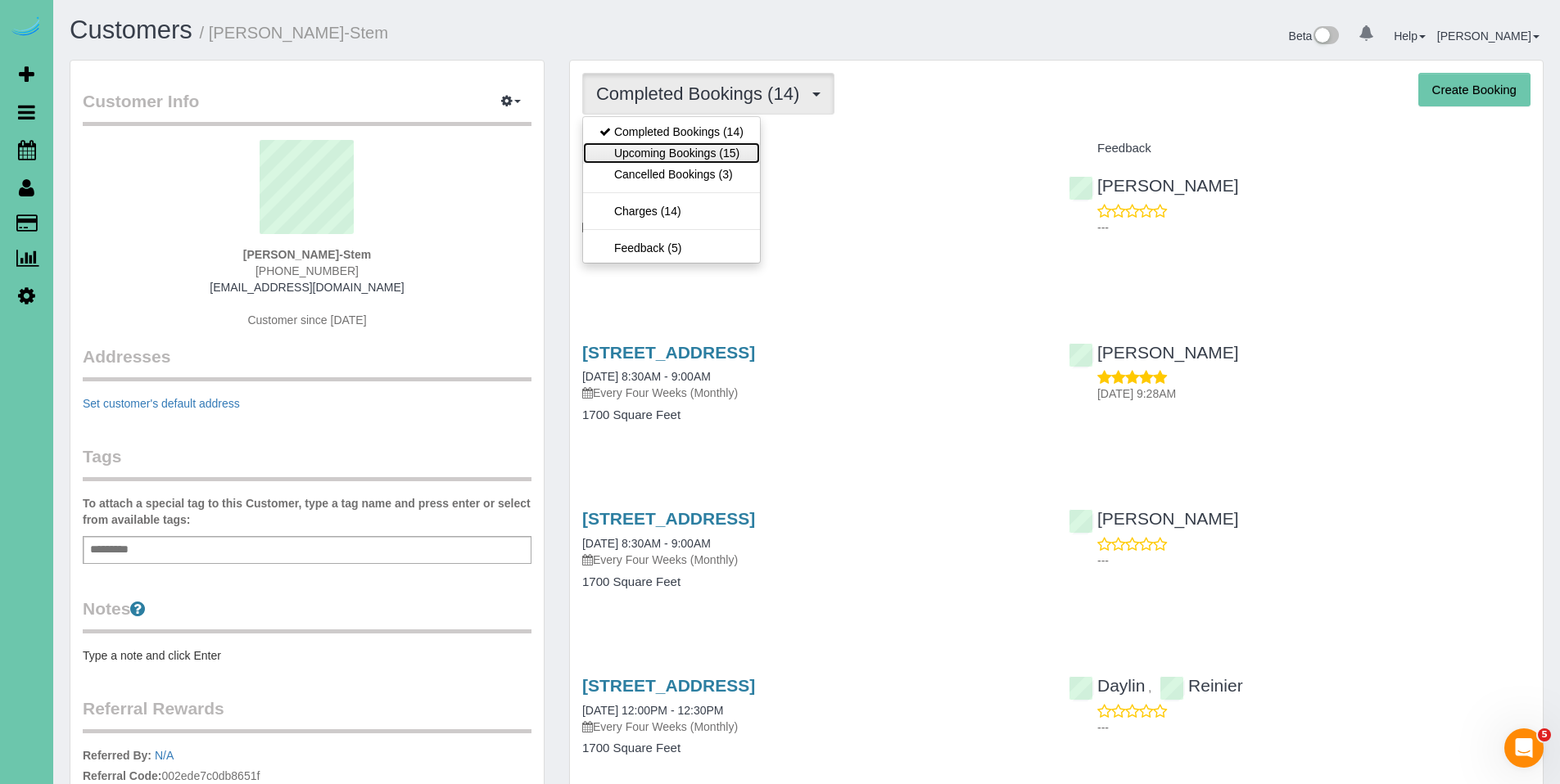
click at [683, 152] on link "Upcoming Bookings (15)" at bounding box center [671, 153] width 176 height 22
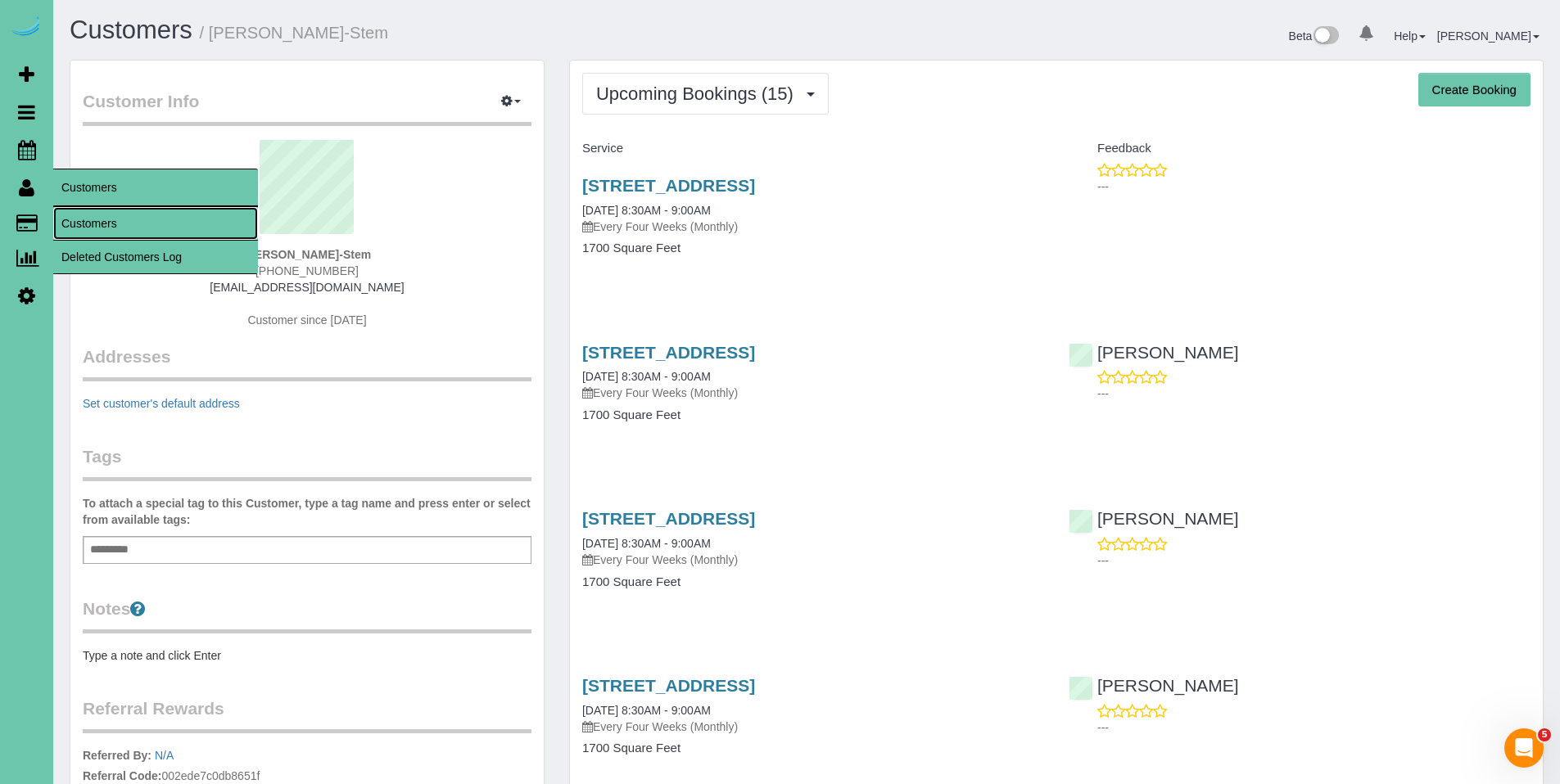
drag, startPoint x: 78, startPoint y: 219, endPoint x: 117, endPoint y: 196, distance: 45.3
click at [78, 219] on link "Customers" at bounding box center [155, 223] width 205 height 33
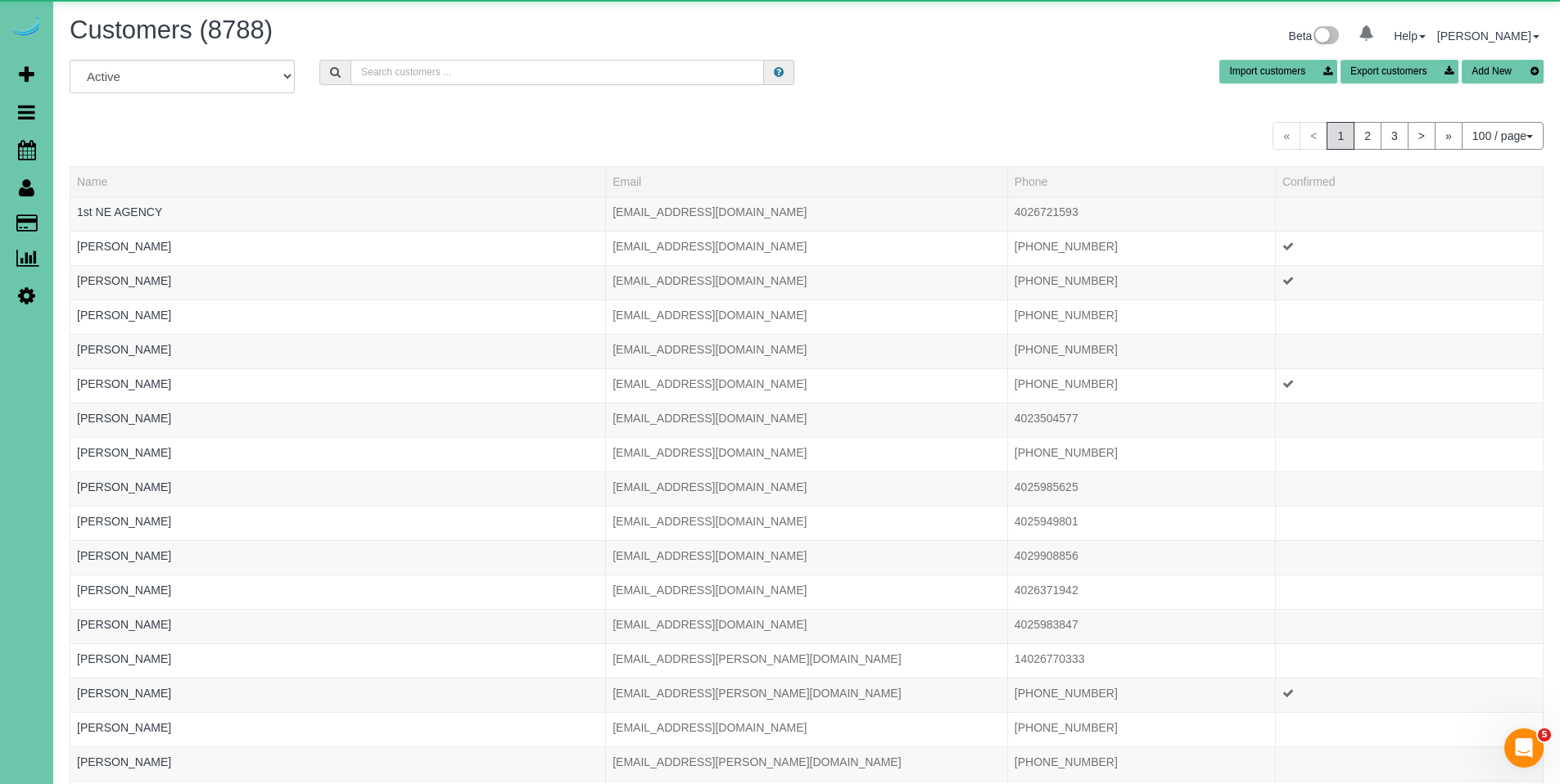
click at [450, 74] on input "text" at bounding box center [557, 72] width 413 height 25
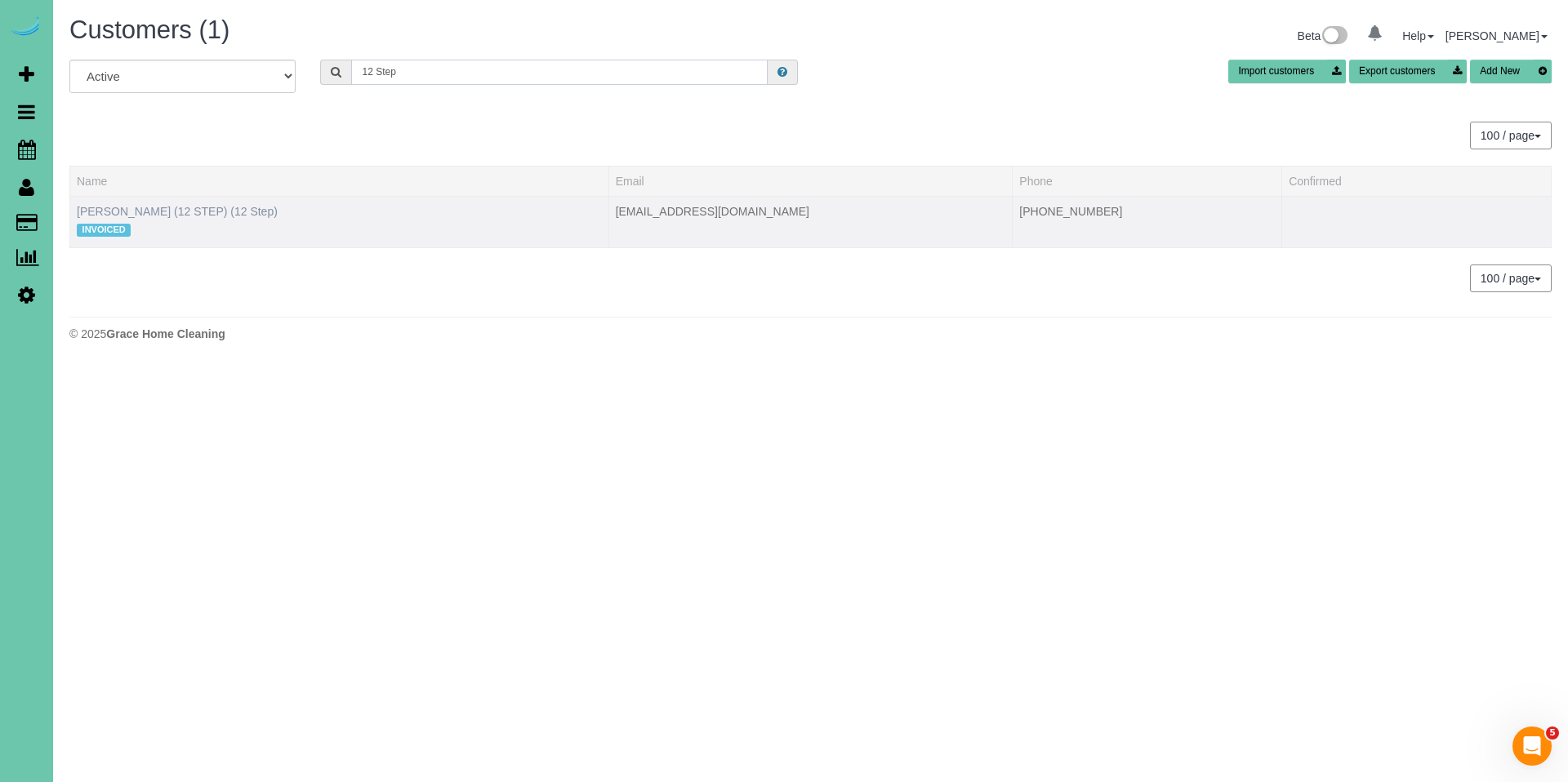
type input "12 Step"
click at [219, 214] on link "[PERSON_NAME] (12 STEP) (12 Step)" at bounding box center [177, 212] width 200 height 13
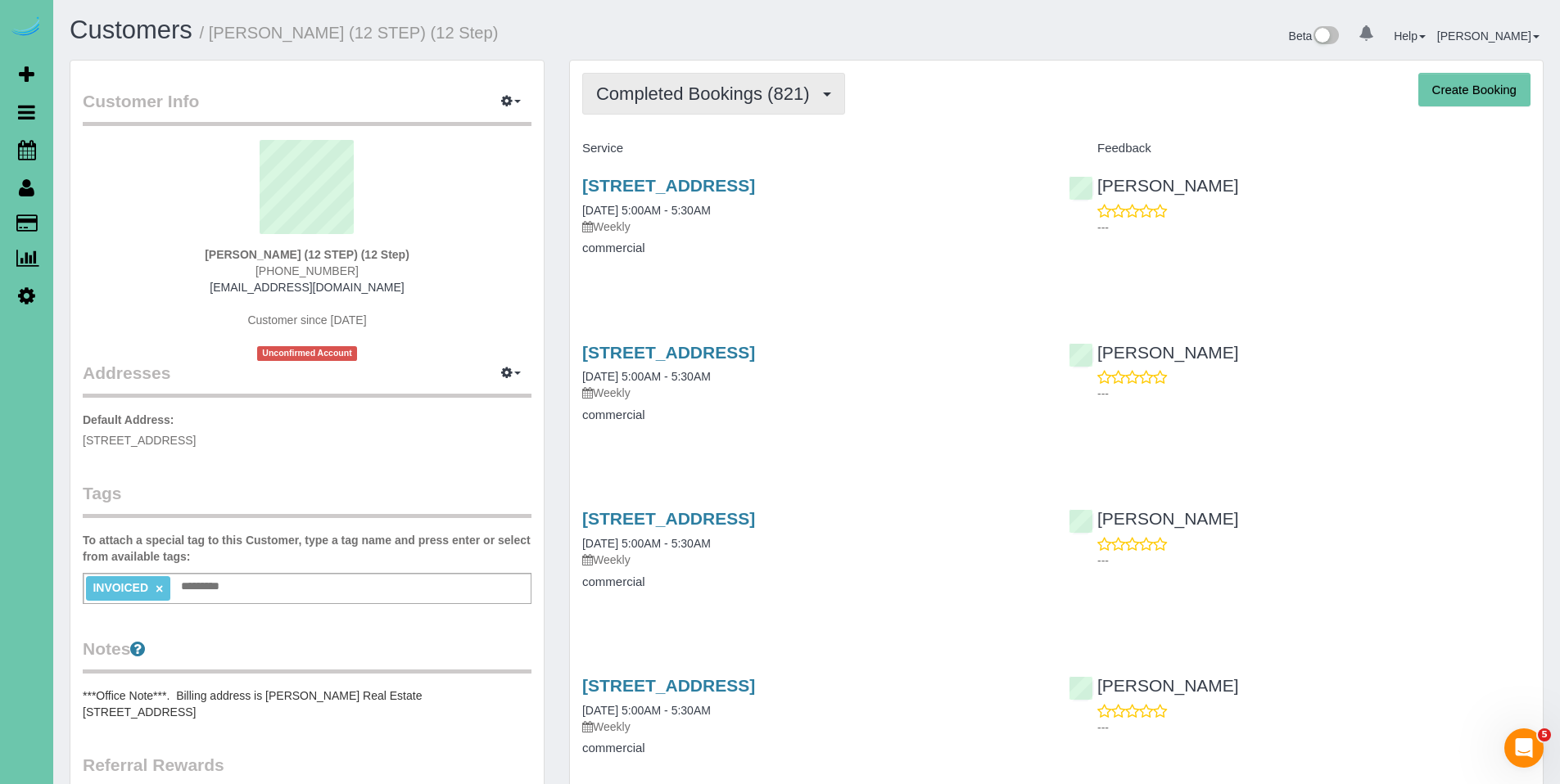
click at [680, 90] on span "Completed Bookings (821)" at bounding box center [707, 93] width 221 height 21
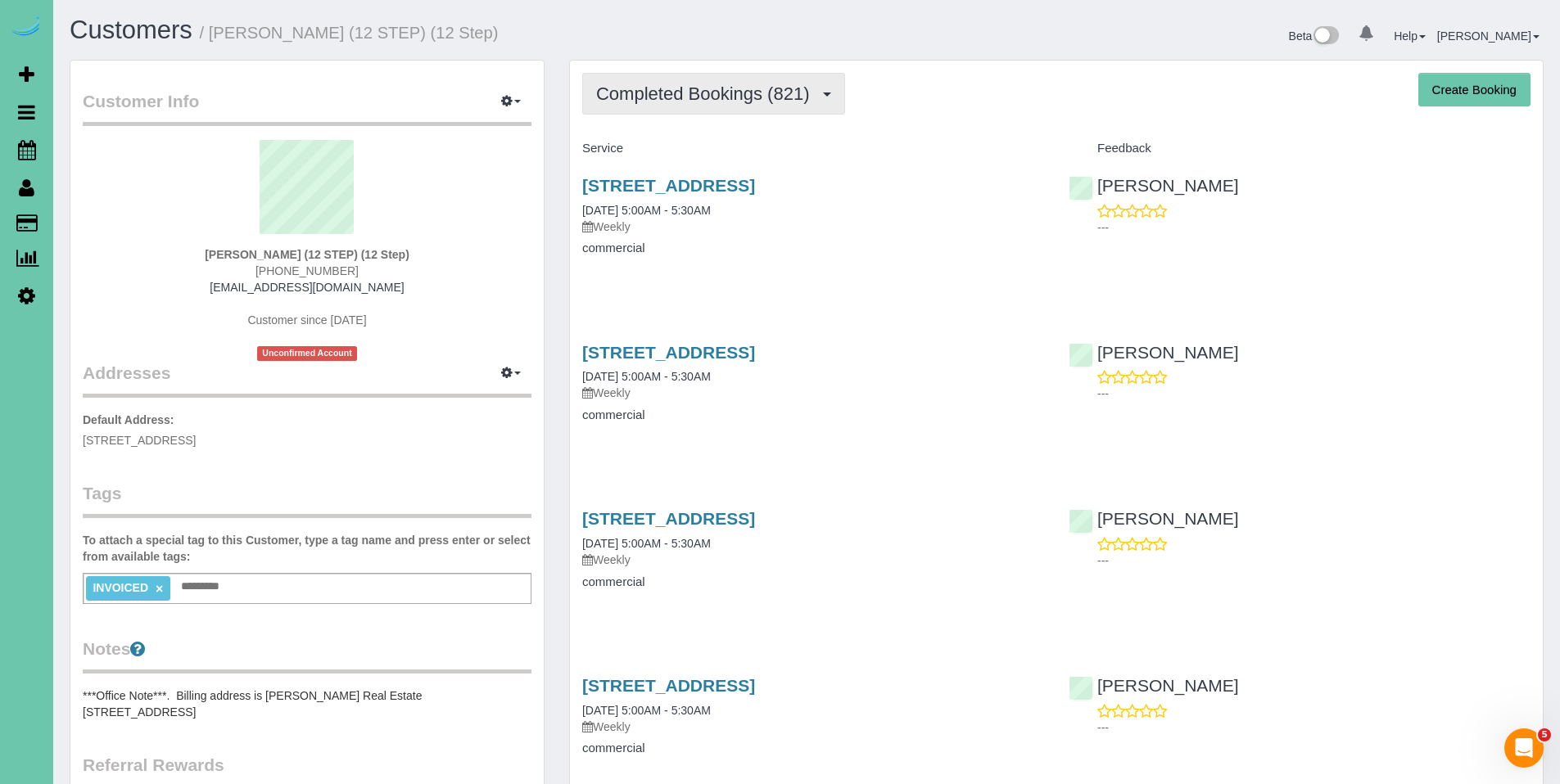
click at [701, 106] on button "Completed Bookings (821)" at bounding box center [713, 93] width 262 height 42
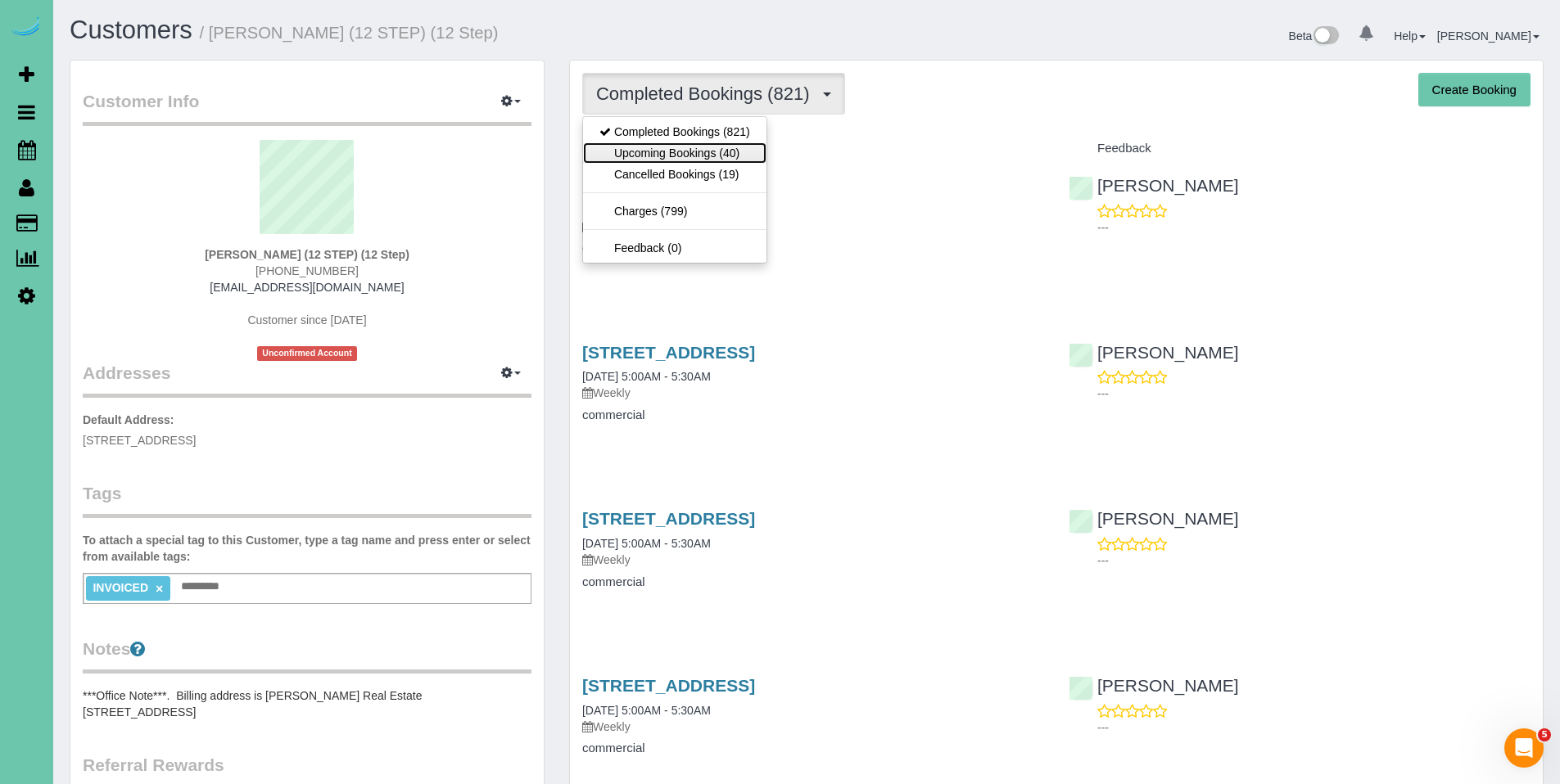
click at [687, 149] on link "Upcoming Bookings (40)" at bounding box center [675, 153] width 183 height 22
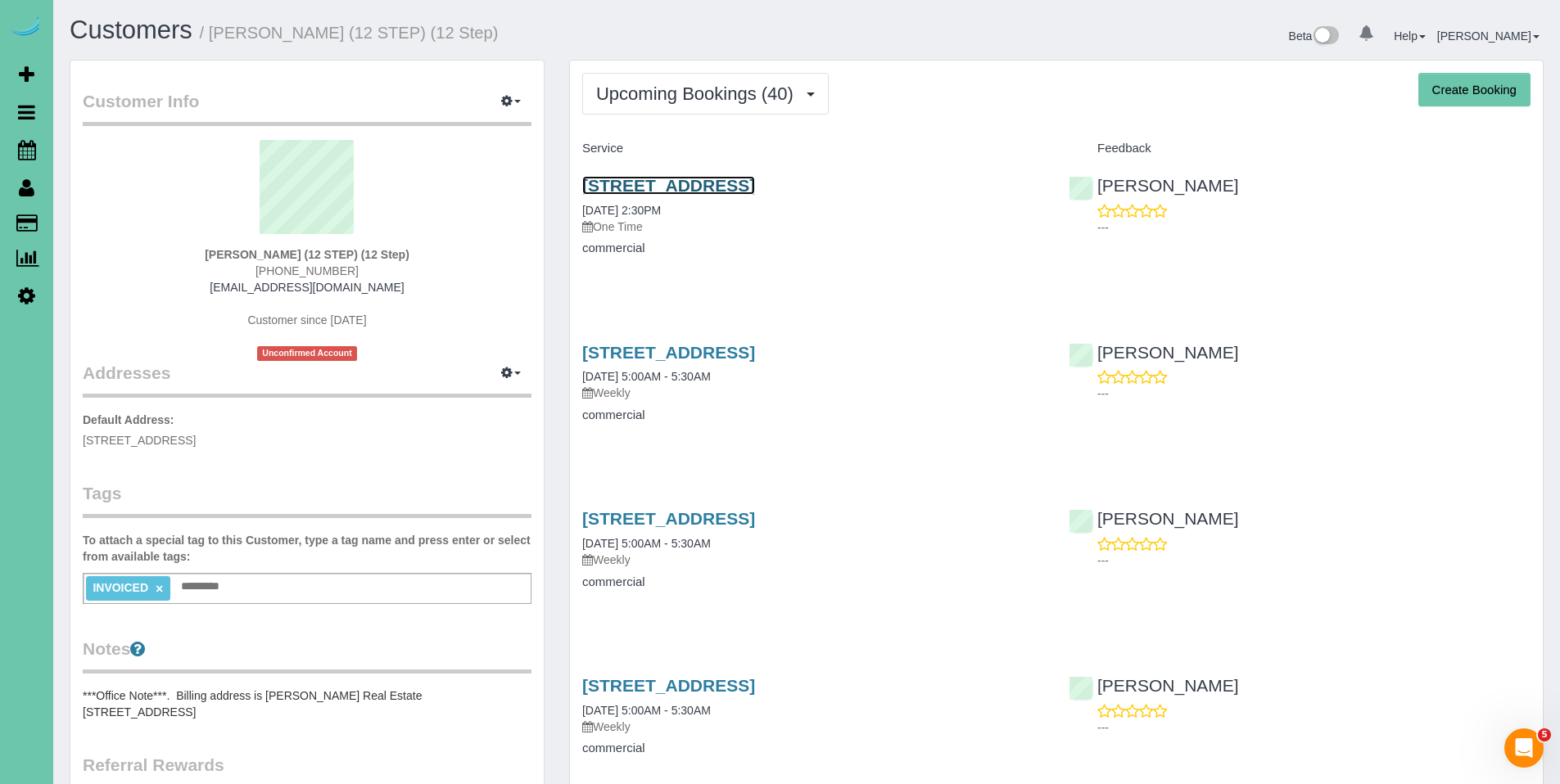
click at [710, 192] on link "[STREET_ADDRESS]" at bounding box center [668, 186] width 173 height 19
click at [690, 182] on link "[STREET_ADDRESS]" at bounding box center [668, 186] width 173 height 19
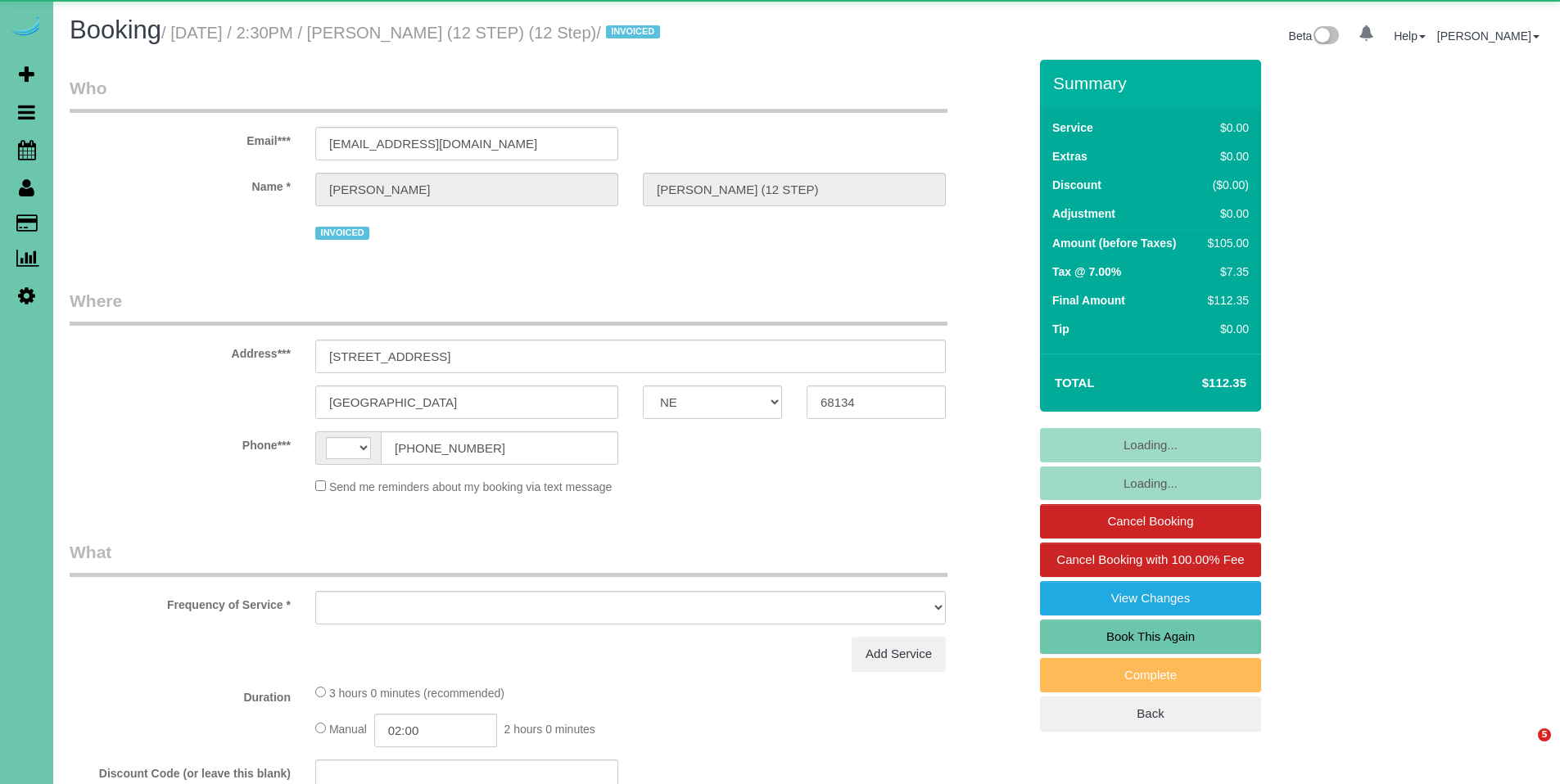
select select "NE"
select select "string:[GEOGRAPHIC_DATA]"
select select "object:635"
select select "NE"
select select "string:[GEOGRAPHIC_DATA]"
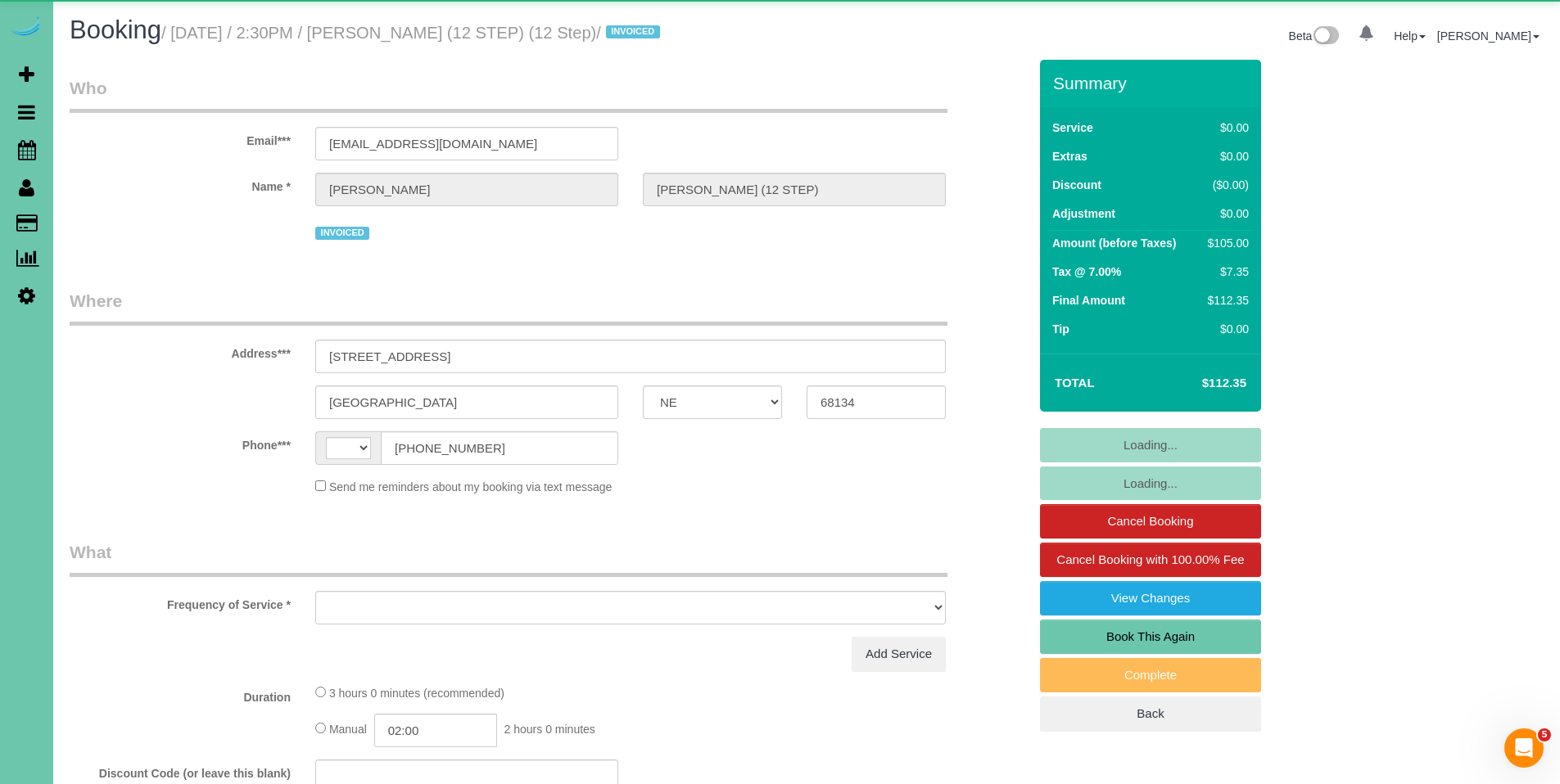
select select "object:635"
